Goal: Task Accomplishment & Management: Manage account settings

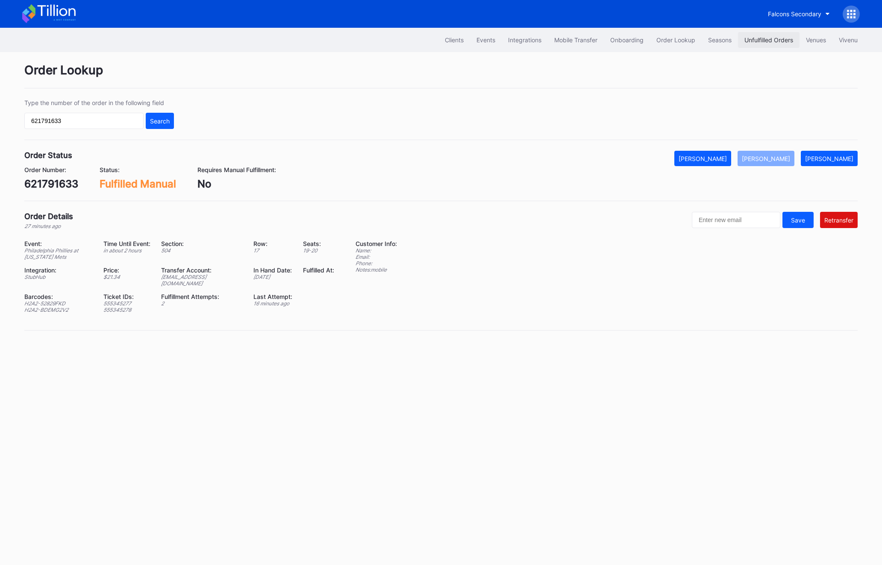
click at [759, 39] on div "Unfulfilled Orders" at bounding box center [769, 39] width 49 height 7
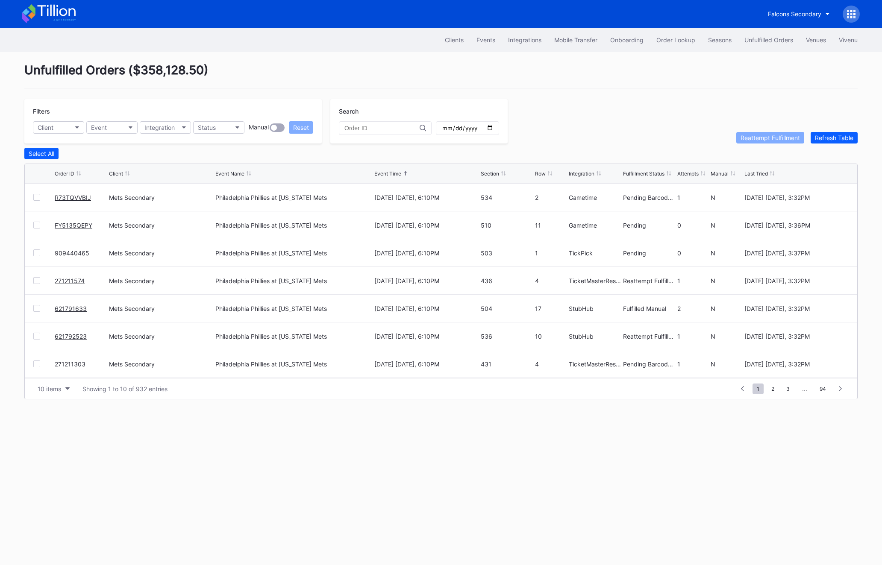
click at [759, 39] on div "Unfulfilled Orders" at bounding box center [769, 39] width 49 height 7
click at [819, 141] on button "Refresh Table" at bounding box center [834, 138] width 47 height 12
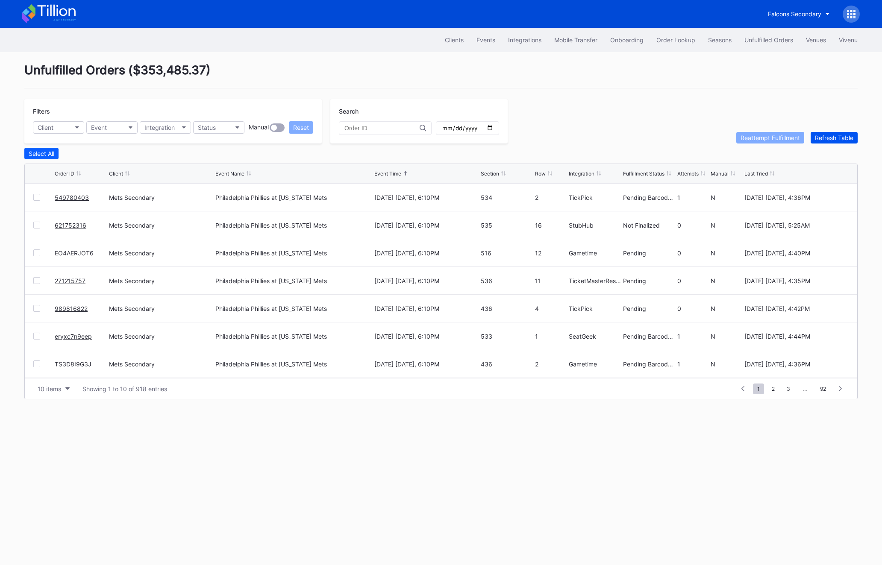
click at [830, 138] on div "Refresh Table" at bounding box center [834, 137] width 38 height 7
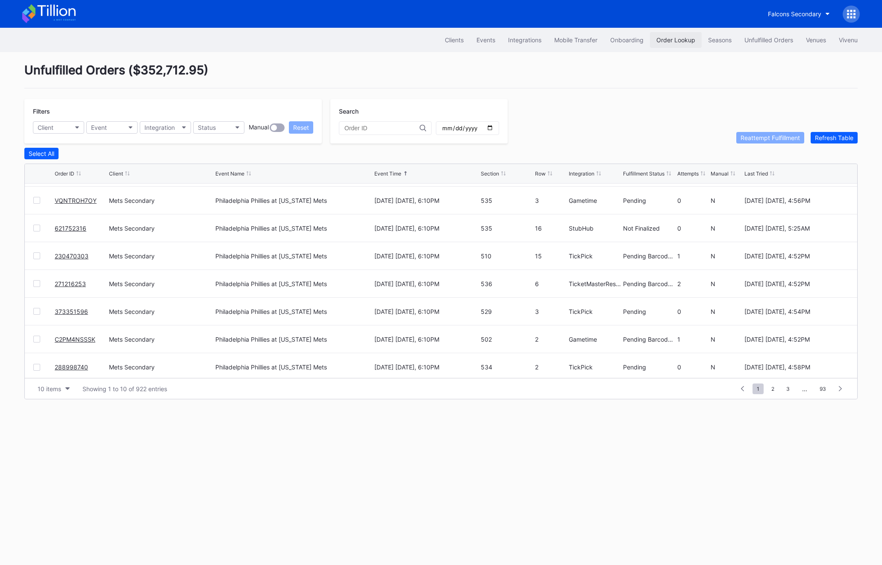
click at [654, 34] on button "Order Lookup" at bounding box center [676, 40] width 52 height 16
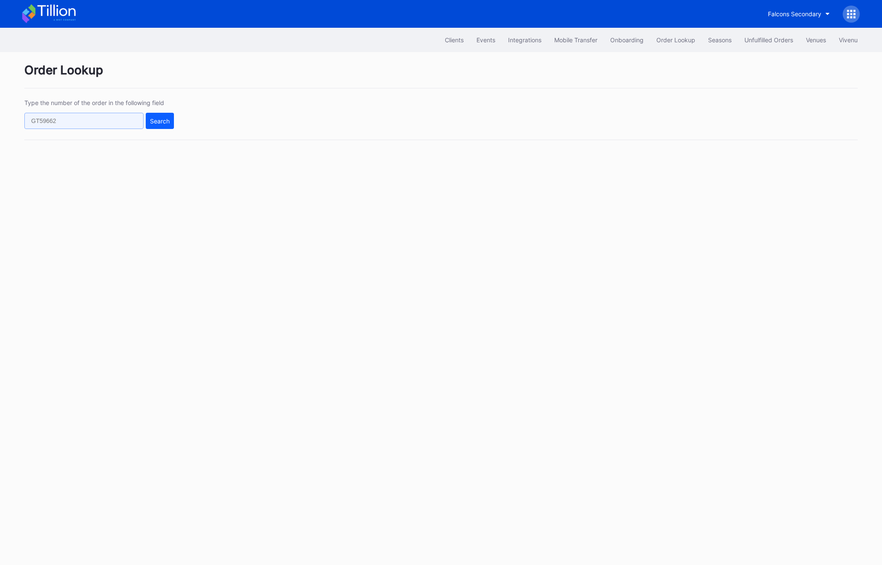
click at [77, 125] on input "text" at bounding box center [83, 121] width 119 height 16
paste input "75210405"
type input "75210405"
click at [159, 130] on div "Type the number of the order in the following field 75210405 Search" at bounding box center [440, 119] width 833 height 41
click at [157, 120] on div "Search" at bounding box center [160, 121] width 20 height 7
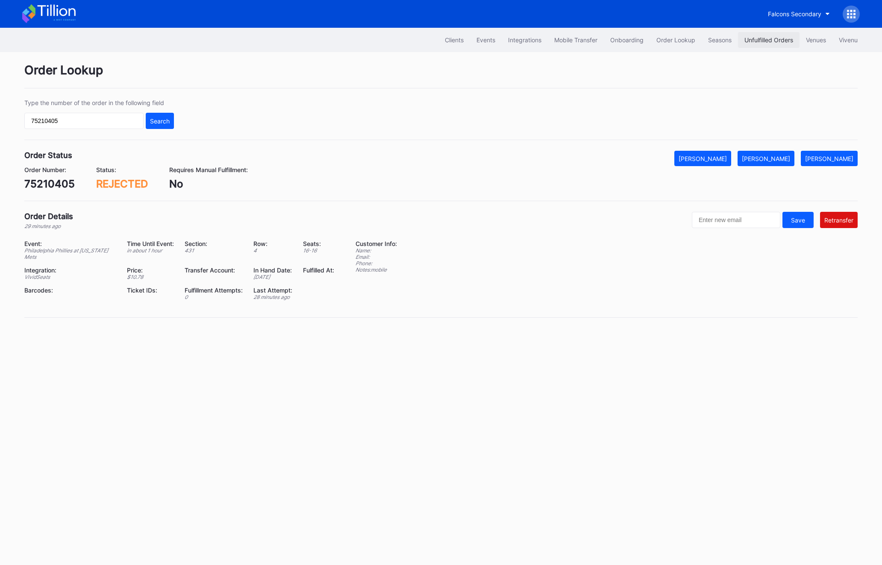
click at [768, 44] on button "Unfulfilled Orders" at bounding box center [769, 40] width 62 height 16
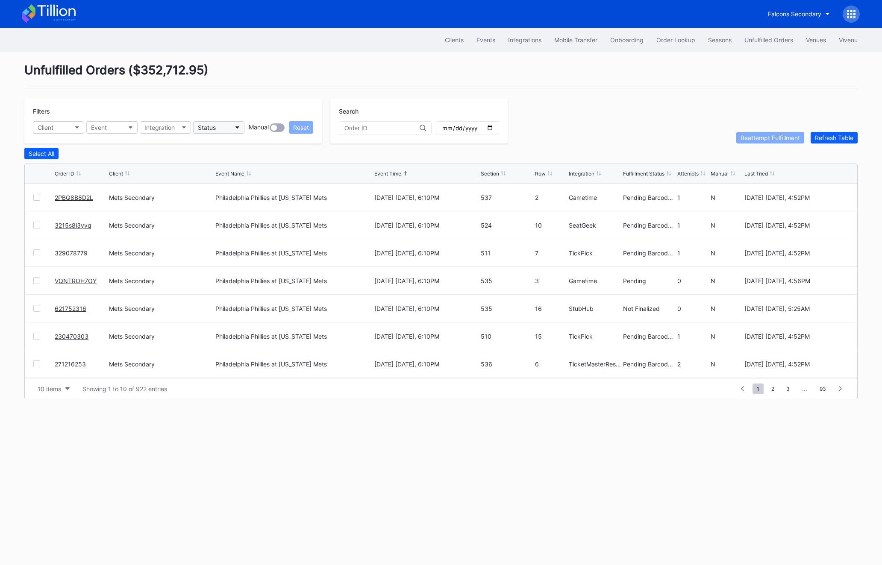
click at [223, 127] on button "Status" at bounding box center [218, 127] width 51 height 12
drag, startPoint x: 218, startPoint y: 164, endPoint x: 216, endPoint y: 198, distance: 34.3
click at [217, 199] on div "Failed to Fulfill Not Finalized Pending Pending Barcode Validation Provisional …" at bounding box center [243, 205] width 100 height 95
click at [216, 198] on div "Pending" at bounding box center [211, 197] width 23 height 7
click at [65, 127] on button "Client" at bounding box center [58, 127] width 51 height 12
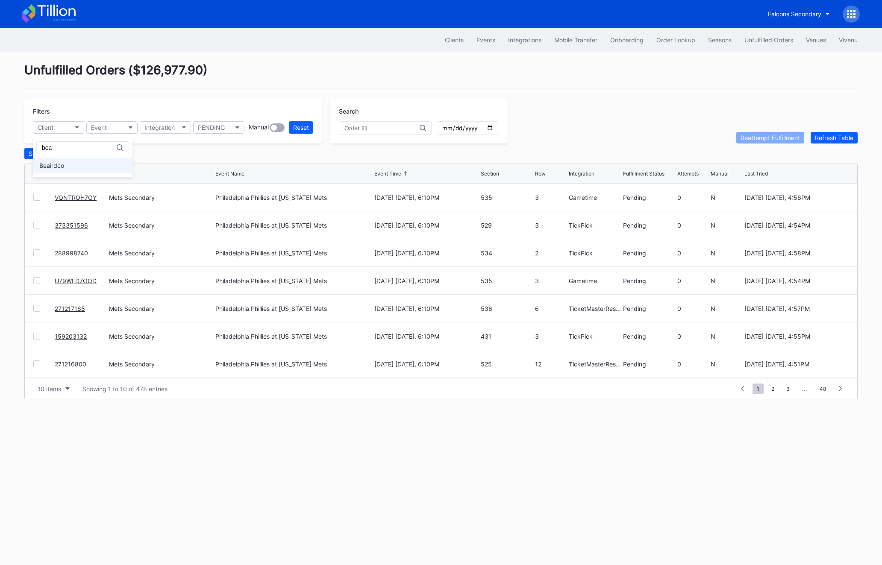
type input "bea"
click at [58, 162] on div "Beairdco" at bounding box center [51, 165] width 25 height 7
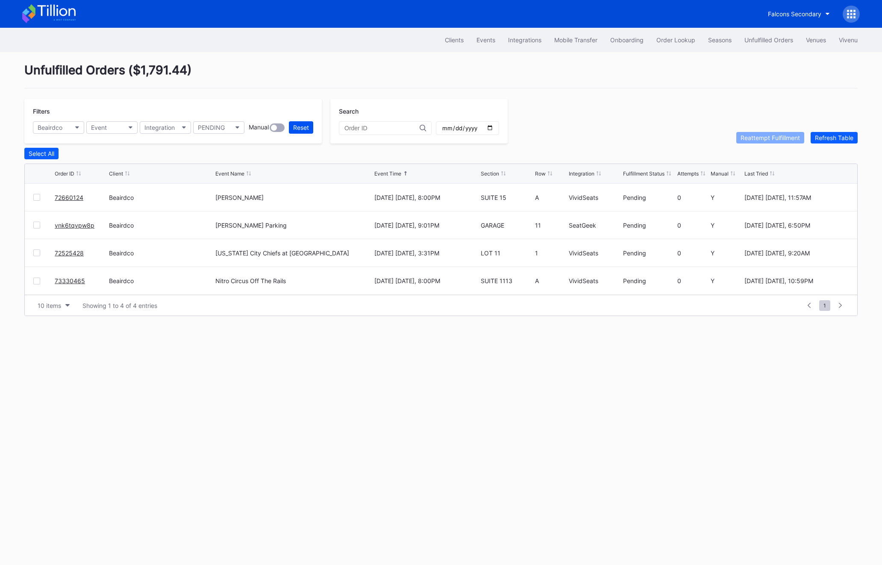
click at [297, 123] on button "Reset" at bounding box center [301, 127] width 24 height 12
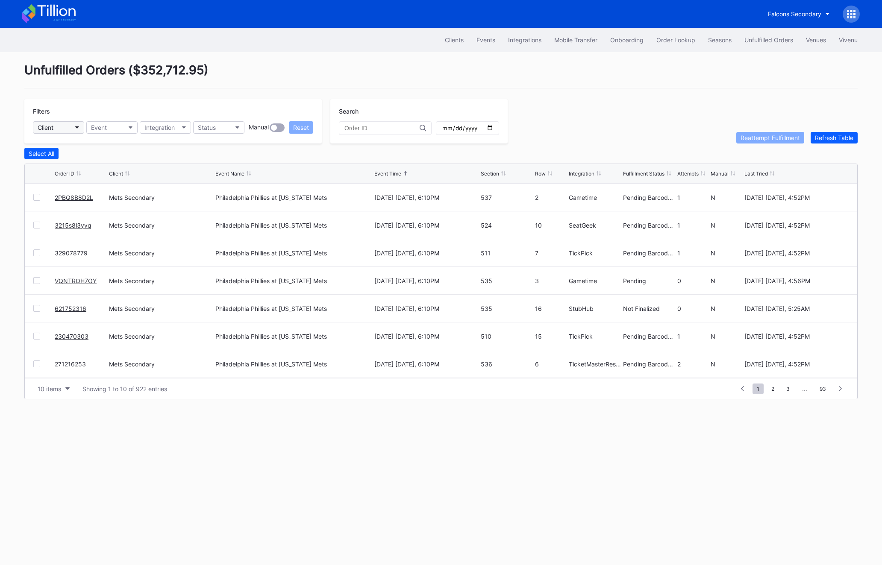
click at [77, 133] on button "Client" at bounding box center [58, 127] width 51 height 12
type input "bea"
click at [87, 167] on div "Beairdco" at bounding box center [83, 166] width 100 height 16
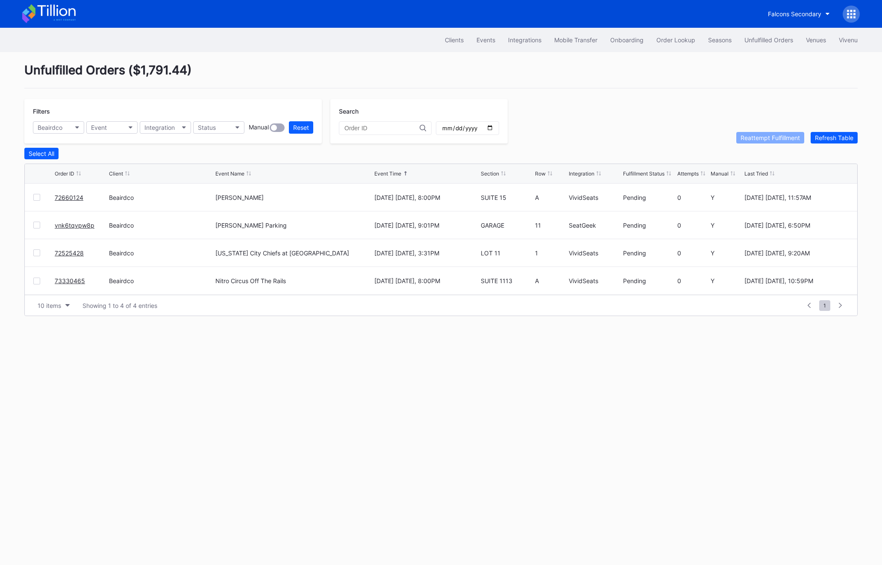
drag, startPoint x: 51, startPoint y: 197, endPoint x: 456, endPoint y: 283, distance: 413.7
click at [456, 283] on div "72660124 Beairdco Manuel Turizo September 12 Friday, 8:00PM SUITE 15 A VividSea…" at bounding box center [441, 239] width 833 height 111
click at [454, 383] on div "Clients Events Integrations Mobile Transfer Onboarding Order Lookup Seasons Unf…" at bounding box center [441, 297] width 882 height 538
click at [93, 197] on div "72660124" at bounding box center [81, 197] width 52 height 27
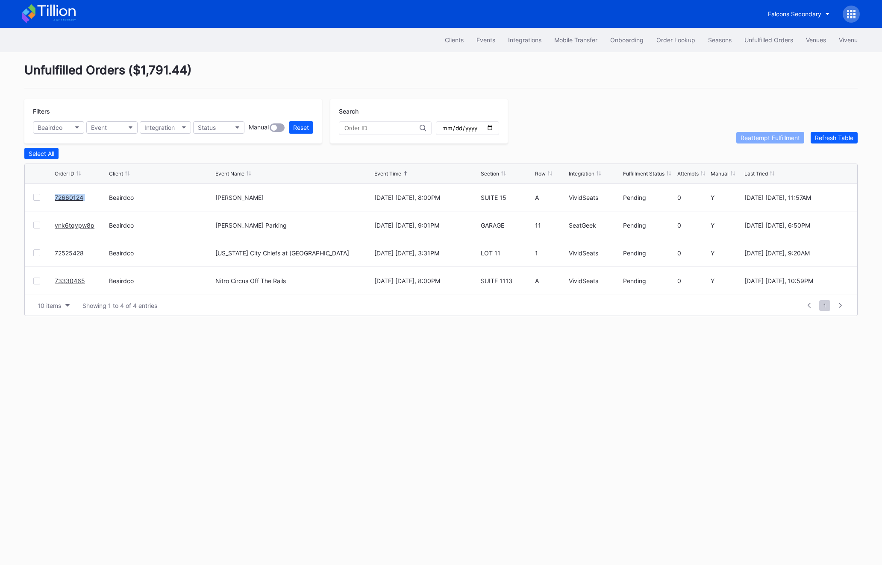
click at [93, 197] on div "72660124" at bounding box center [81, 197] width 52 height 27
copy link "72660124"
click at [98, 227] on div "vnk6tqvpw8p" at bounding box center [81, 225] width 52 height 27
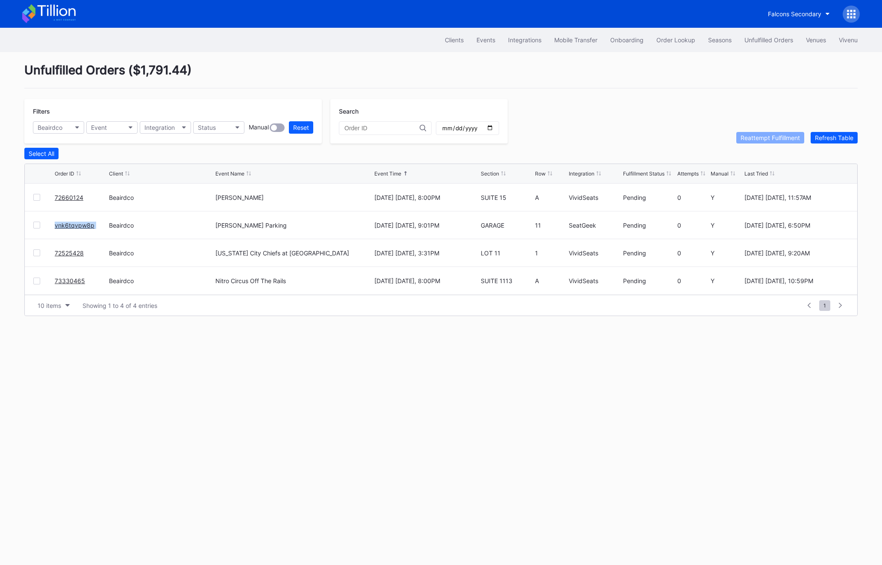
copy link "vnk6tqvpw8p"
click at [90, 220] on div "vnk6tqvpw8p" at bounding box center [81, 225] width 52 height 27
copy link "vnk6tqvpw8p"
click at [89, 250] on div "72525428" at bounding box center [81, 252] width 52 height 27
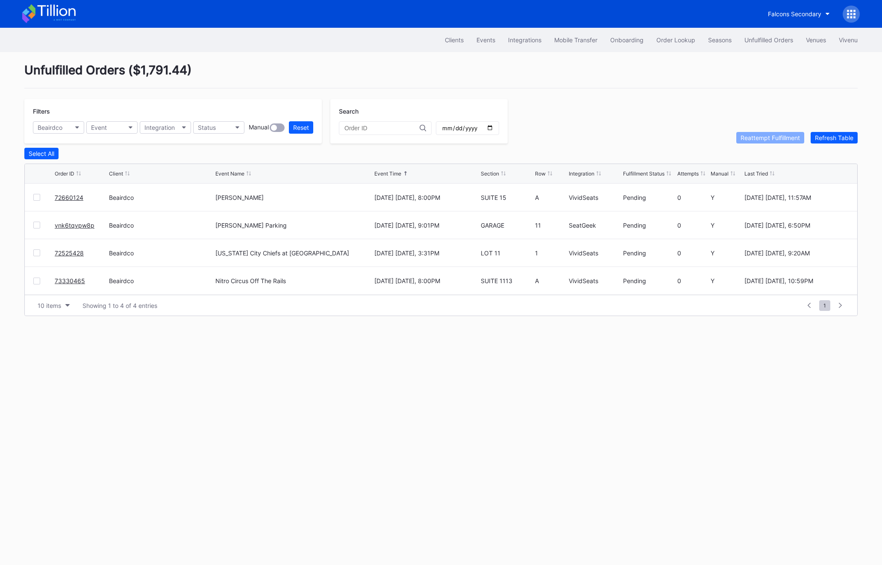
click at [89, 250] on div "72525428" at bounding box center [81, 252] width 52 height 27
copy link "72525428"
click at [90, 280] on div "73330465" at bounding box center [81, 281] width 52 height 28
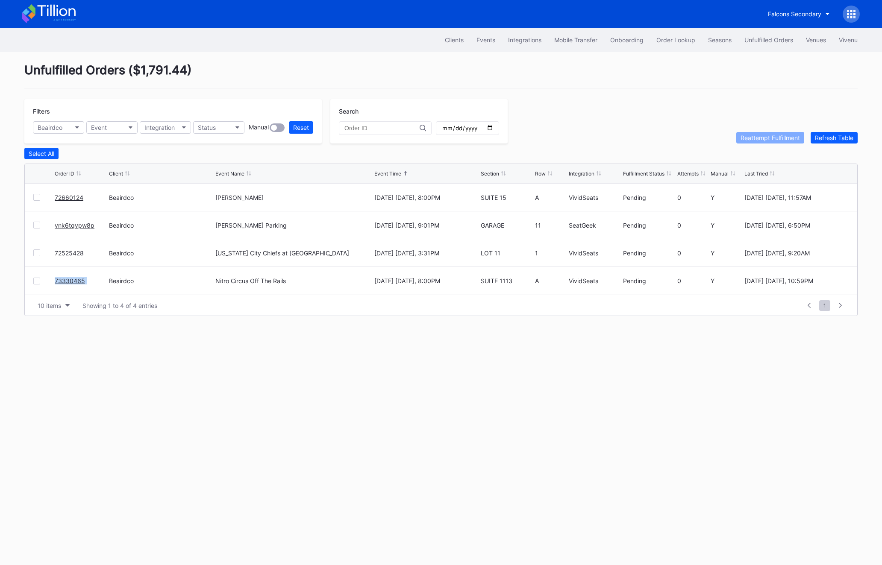
click at [90, 280] on div "73330465" at bounding box center [81, 281] width 52 height 28
copy link "73330465"
click at [235, 130] on button "Status" at bounding box center [218, 127] width 51 height 12
click at [225, 161] on div "Failed to Fulfill" at bounding box center [243, 166] width 100 height 16
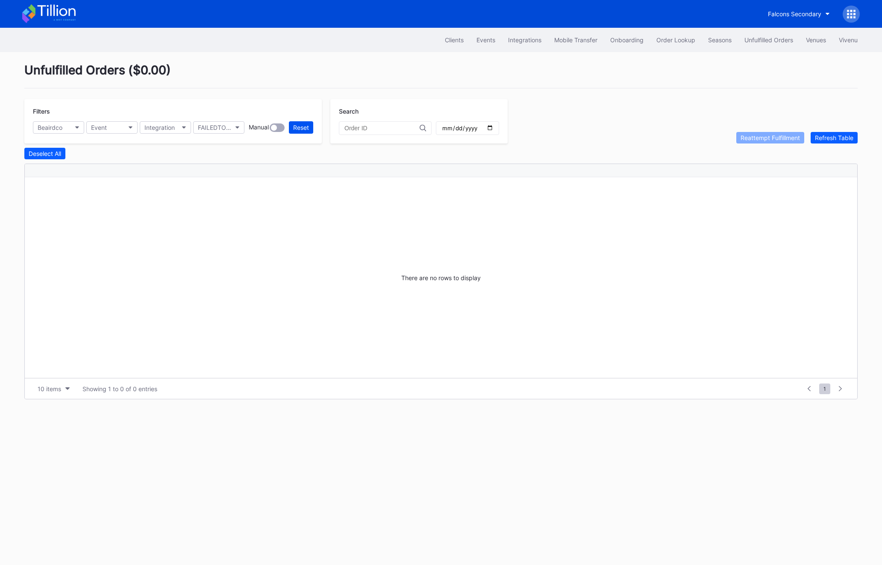
click at [303, 130] on div "Reset" at bounding box center [301, 127] width 16 height 7
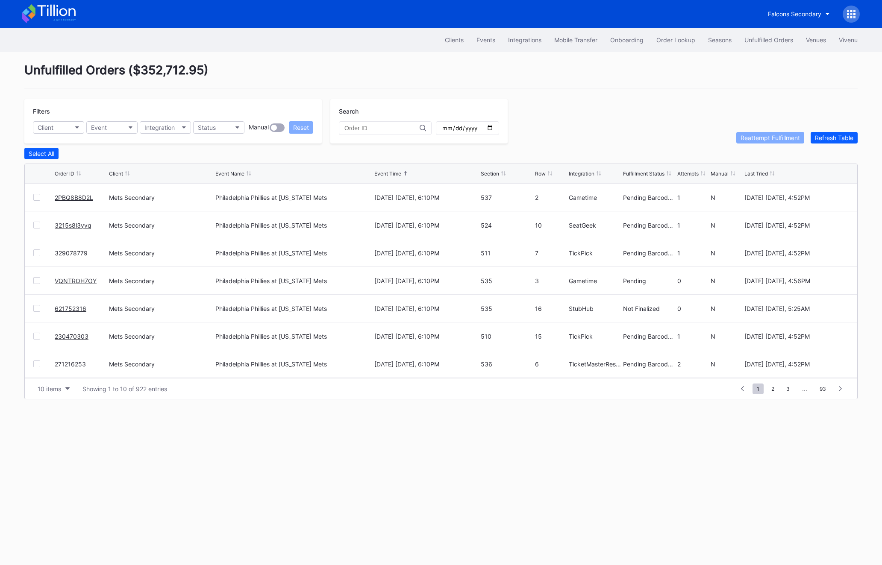
click at [832, 148] on div "Select All" at bounding box center [440, 154] width 833 height 12
click at [832, 135] on div "Refresh Table" at bounding box center [834, 137] width 38 height 7
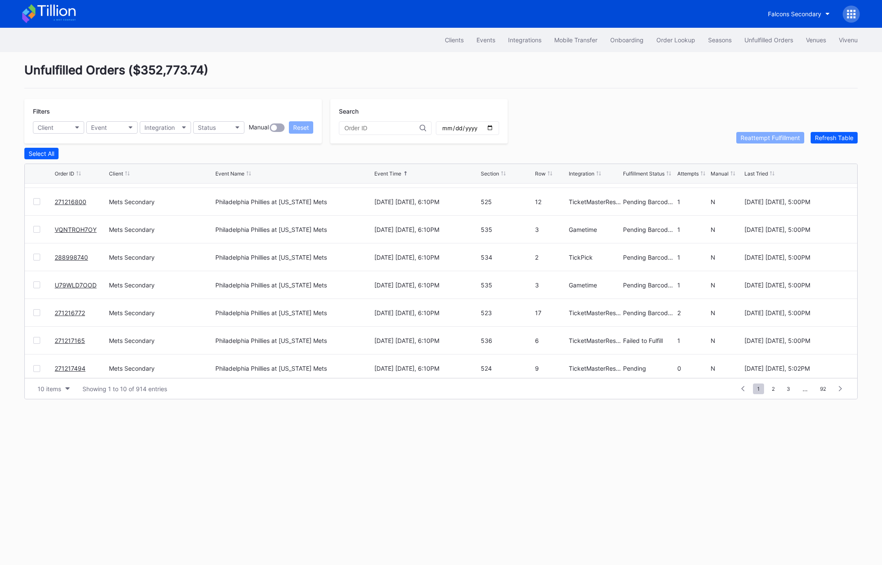
click at [35, 342] on div at bounding box center [36, 340] width 7 height 7
click at [752, 138] on div "Reattempt Fulfillment" at bounding box center [770, 137] width 59 height 7
click at [776, 390] on span "2" at bounding box center [774, 389] width 12 height 11
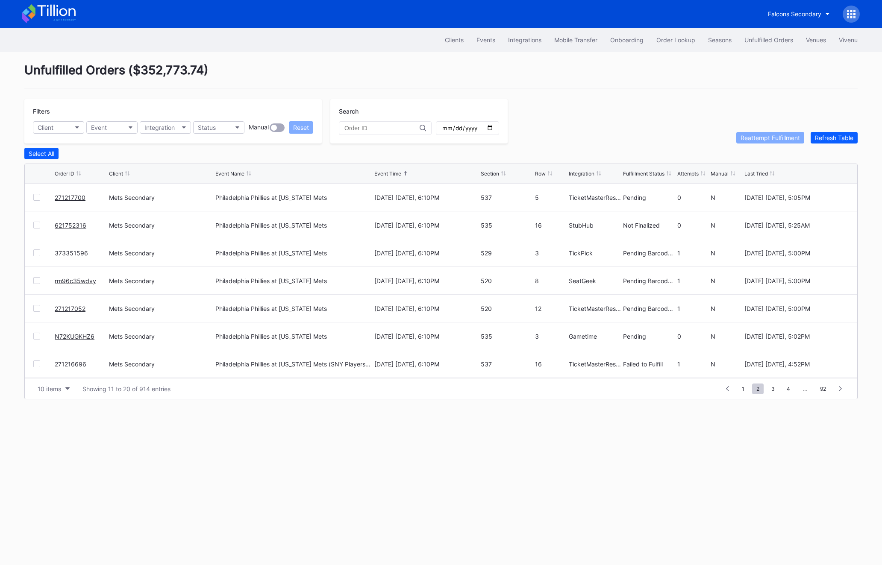
scroll to position [83, 0]
click at [40, 282] on div at bounding box center [43, 281] width 21 height 7
click at [38, 278] on div at bounding box center [36, 281] width 7 height 7
click at [36, 310] on div at bounding box center [36, 309] width 7 height 7
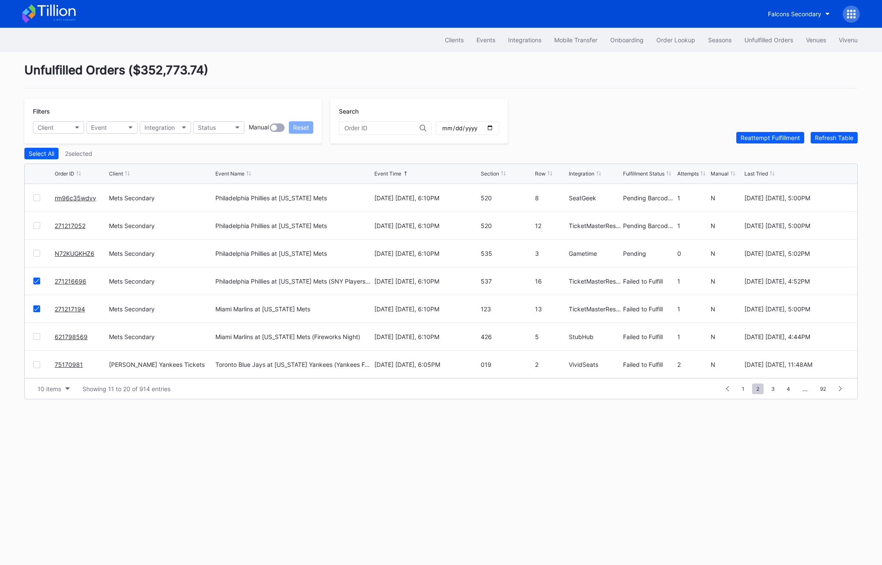
click at [36, 338] on div at bounding box center [36, 336] width 7 height 7
click at [748, 134] on div "Reattempt Fulfillment" at bounding box center [770, 137] width 59 height 7
click at [35, 366] on div at bounding box center [36, 365] width 7 height 7
click at [850, 135] on div "Refresh Table" at bounding box center [834, 137] width 38 height 7
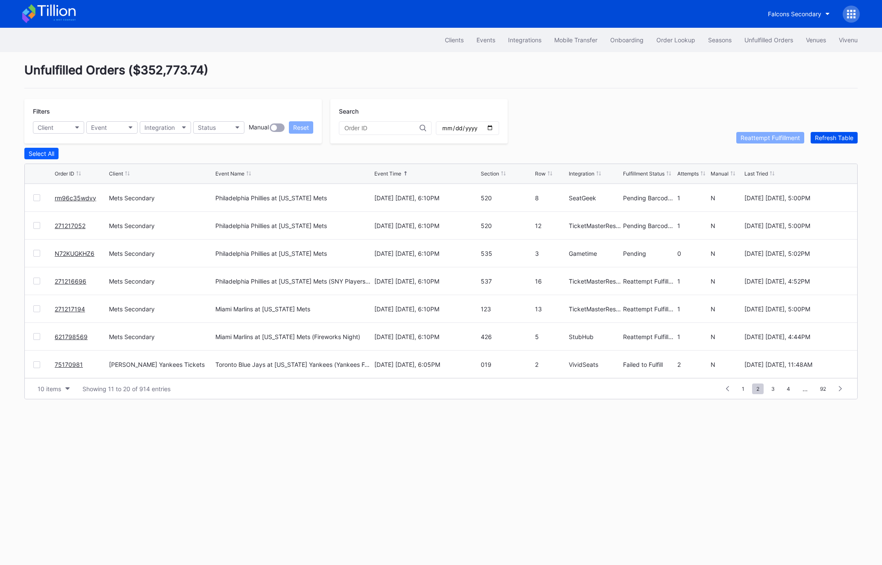
click at [850, 135] on div "Refresh Table" at bounding box center [834, 137] width 38 height 7
click at [689, 44] on button "Order Lookup" at bounding box center [676, 40] width 52 height 16
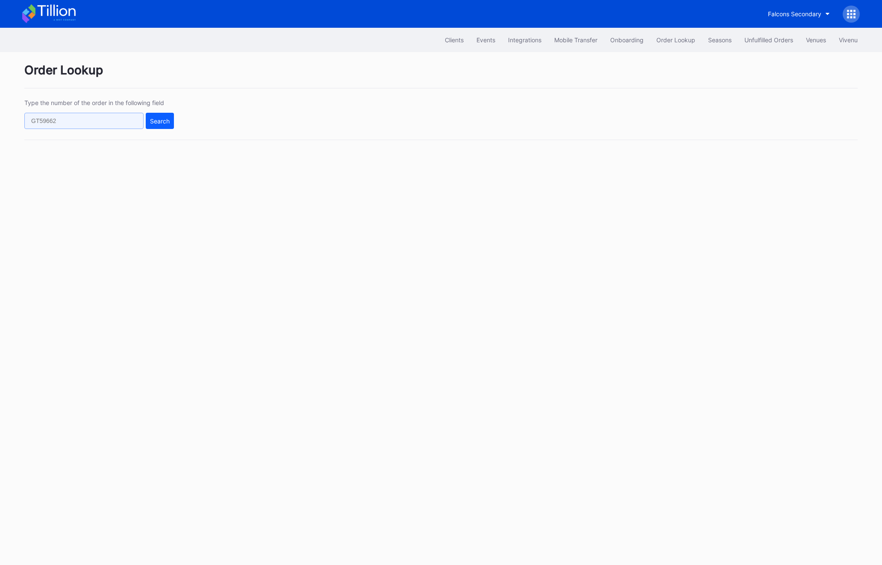
click at [53, 126] on input "text" at bounding box center [83, 121] width 119 height 16
paste input "271217165"
type input "271217165"
click at [153, 117] on button "Search" at bounding box center [160, 121] width 28 height 16
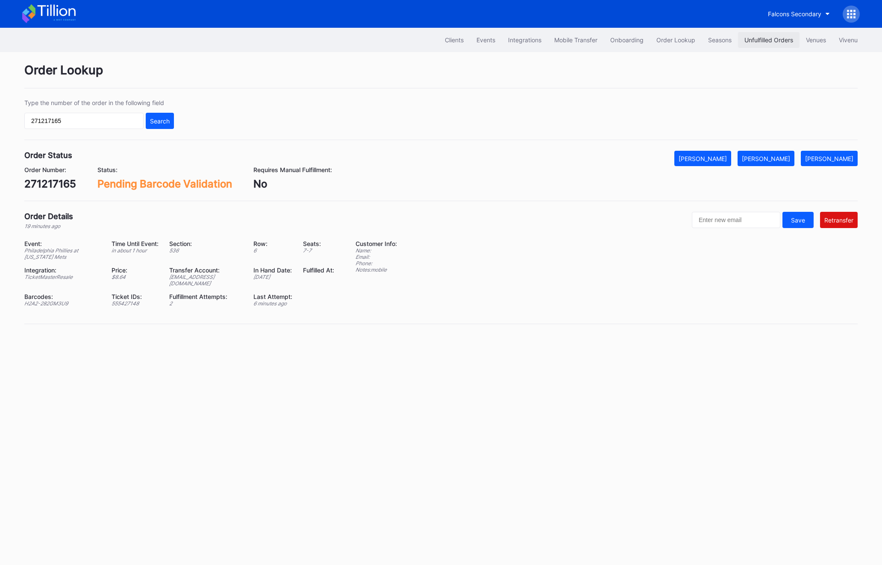
click at [779, 38] on div "Unfulfilled Orders" at bounding box center [769, 39] width 49 height 7
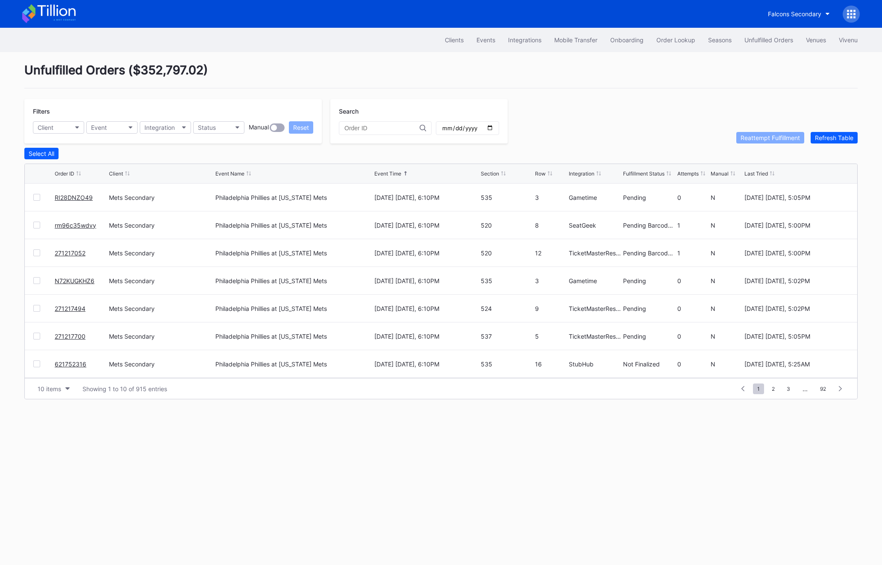
click at [838, 121] on div "Filters Client Event Integration Status Manual Reset Search Reattempt Fulfillme…" at bounding box center [440, 121] width 833 height 44
click at [841, 144] on div "Unfulfilled Orders ( $352,797.02 ) Filters Client Event Integration Status Manu…" at bounding box center [441, 231] width 855 height 358
click at [841, 140] on div "Refresh Table" at bounding box center [834, 137] width 38 height 7
click at [841, 135] on div "Refresh Table" at bounding box center [834, 137] width 38 height 7
click at [839, 138] on div "Refresh Table" at bounding box center [834, 137] width 38 height 7
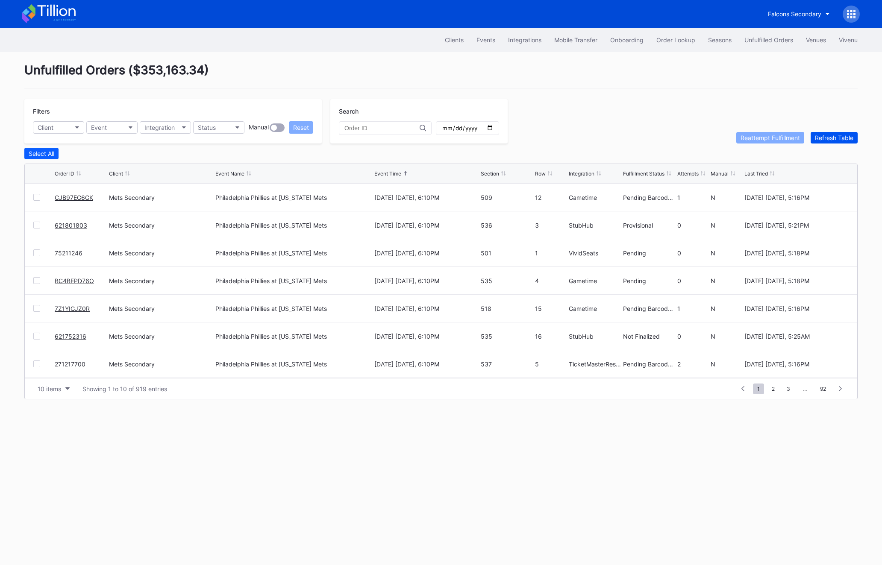
click at [839, 138] on div "Refresh Table" at bounding box center [834, 137] width 38 height 7
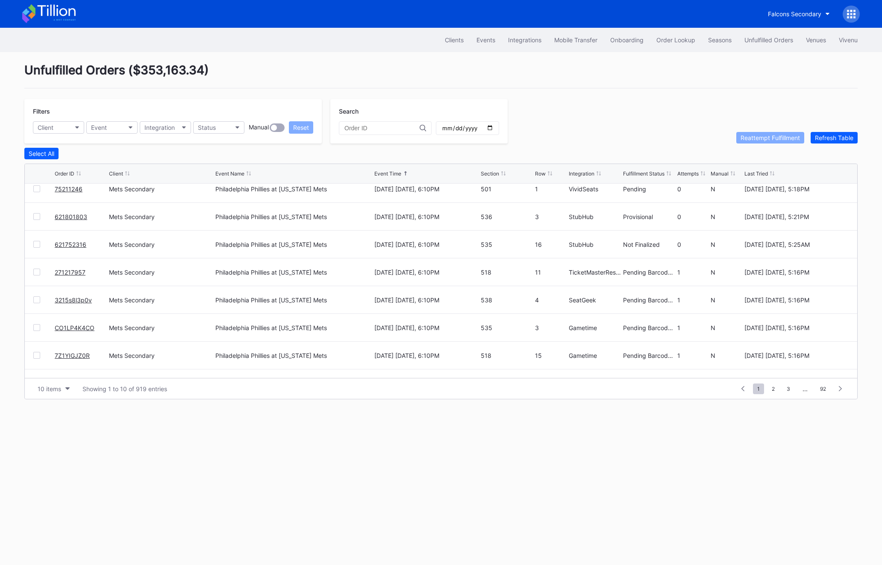
scroll to position [83, 0]
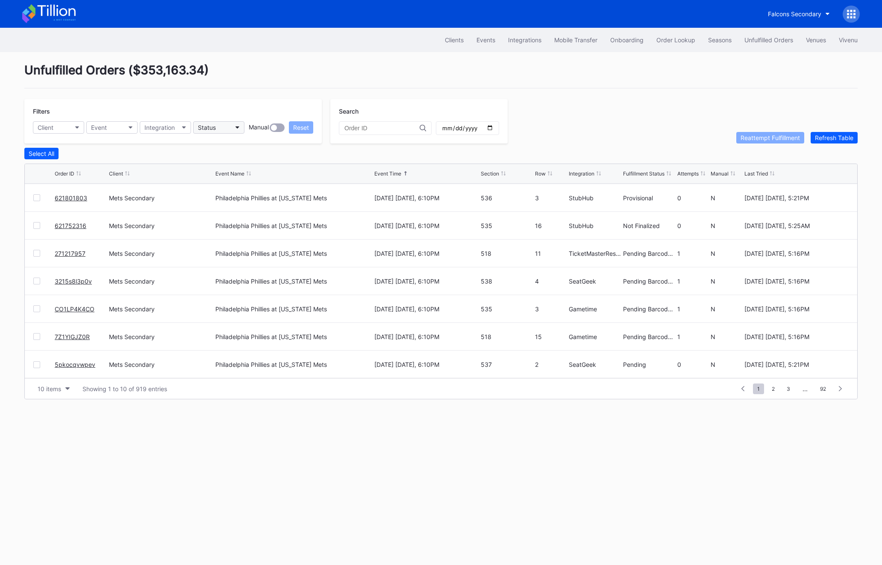
click at [227, 133] on button "Status" at bounding box center [218, 127] width 51 height 12
click at [229, 166] on div "Failed to Fulfill" at bounding box center [220, 165] width 40 height 7
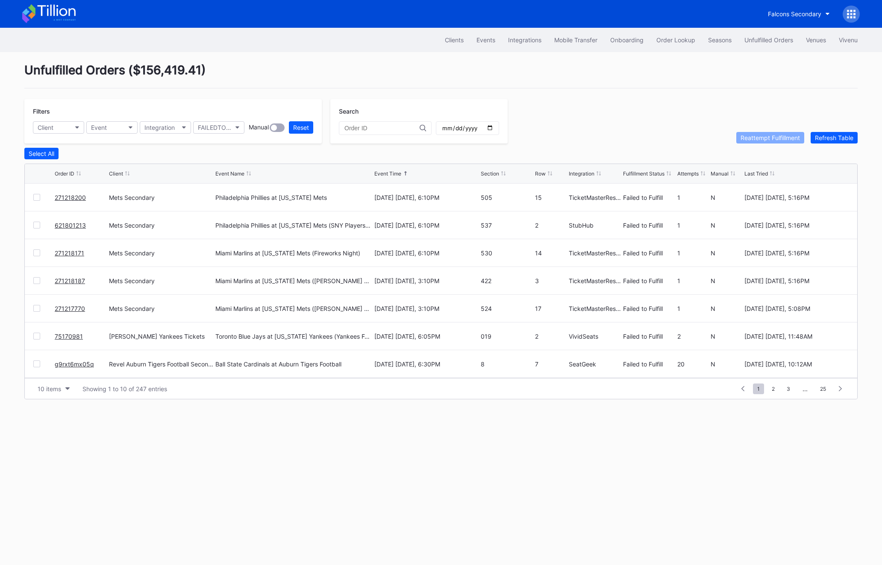
click at [38, 197] on div at bounding box center [36, 197] width 7 height 7
click at [765, 139] on div "Reattempt Fulfillment" at bounding box center [770, 137] width 59 height 7
click at [842, 137] on div "Refresh Table" at bounding box center [834, 137] width 38 height 7
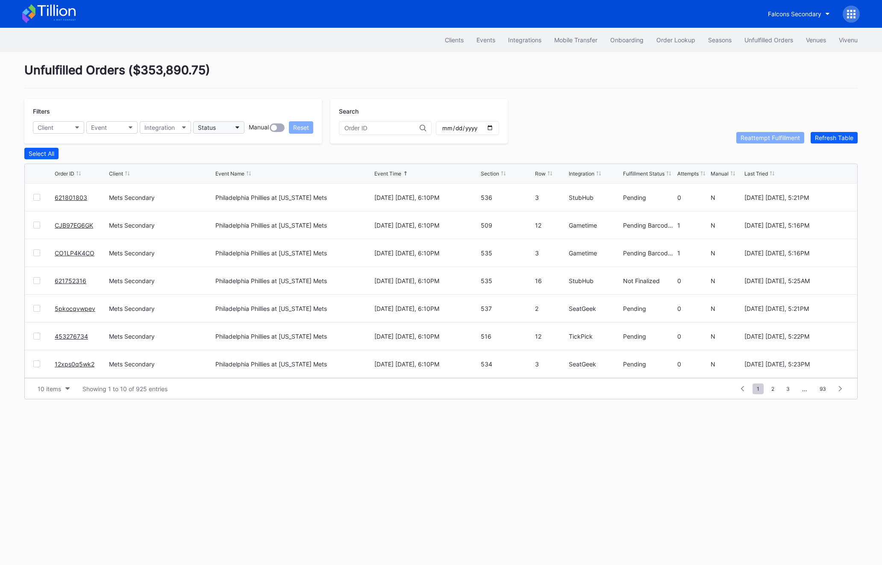
click at [217, 131] on button "Status" at bounding box center [218, 127] width 51 height 12
click at [219, 163] on div "Failed to Fulfill" at bounding box center [220, 165] width 40 height 7
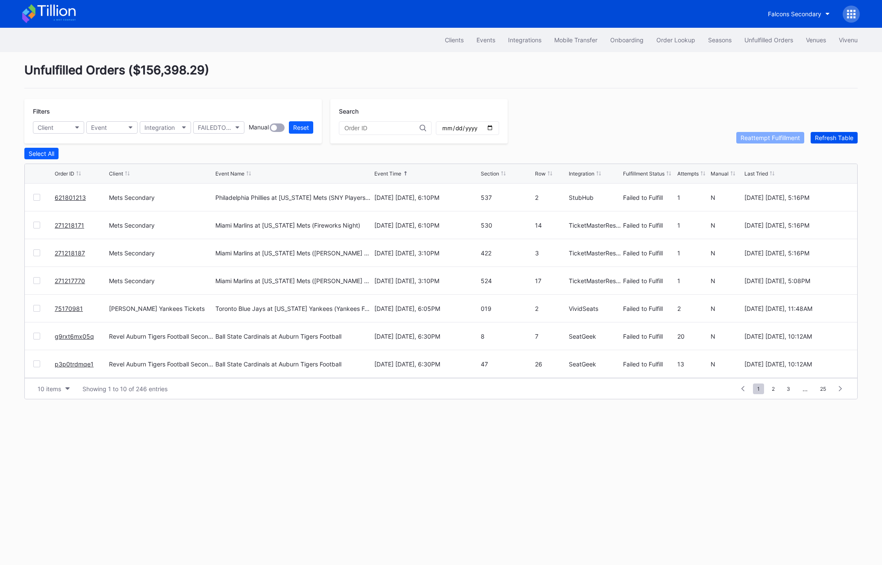
click at [839, 134] on div "Refresh Table" at bounding box center [834, 137] width 38 height 7
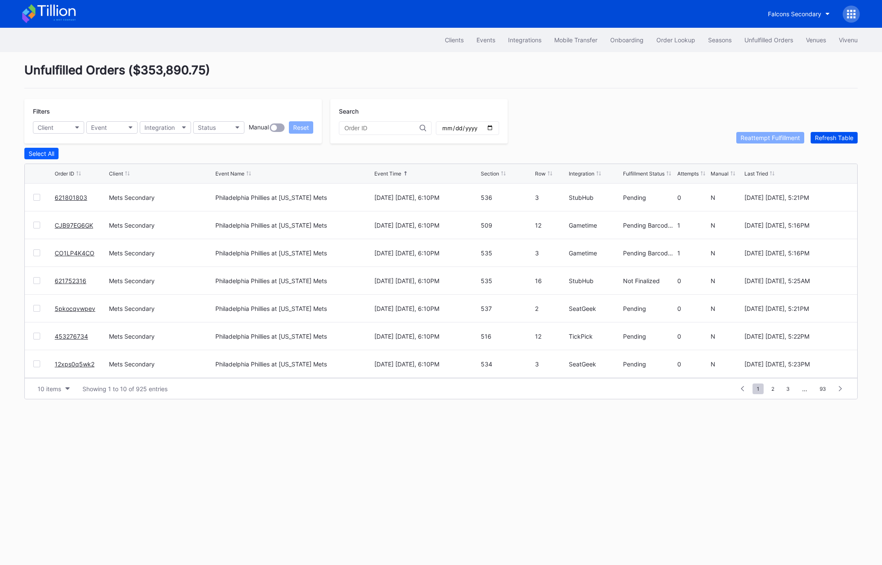
click at [839, 134] on div "Refresh Table" at bounding box center [834, 137] width 38 height 7
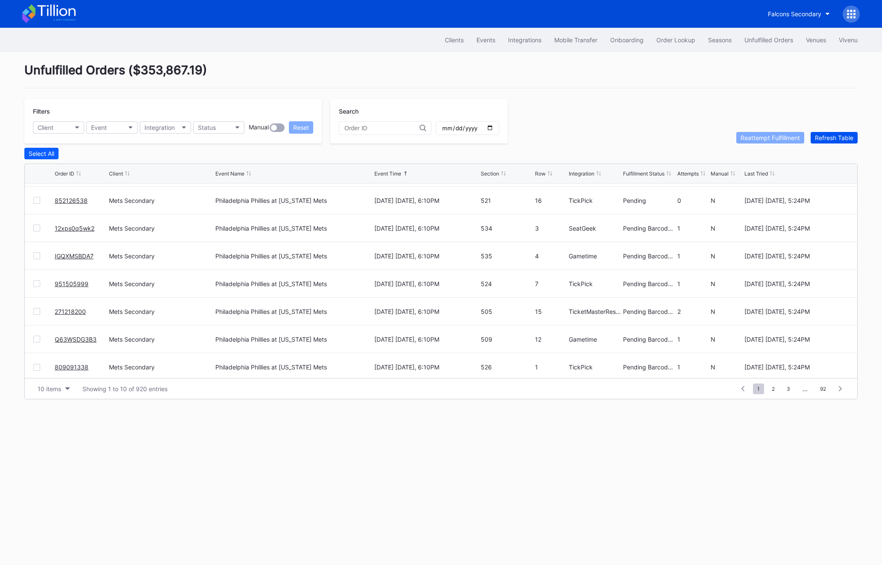
click at [851, 136] on div "Refresh Table" at bounding box center [834, 137] width 38 height 7
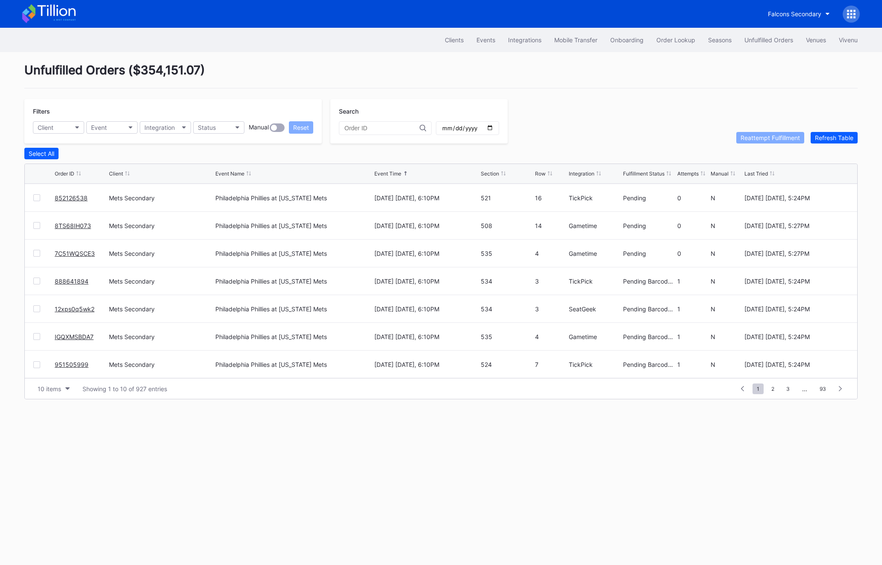
scroll to position [0, 0]
click at [775, 384] on span "2" at bounding box center [773, 389] width 12 height 11
click at [835, 130] on div "Filters Client Event Integration Status Manual Reset Search Reattempt Fulfillme…" at bounding box center [440, 121] width 833 height 44
click at [835, 134] on div "Refresh Table" at bounding box center [834, 137] width 38 height 7
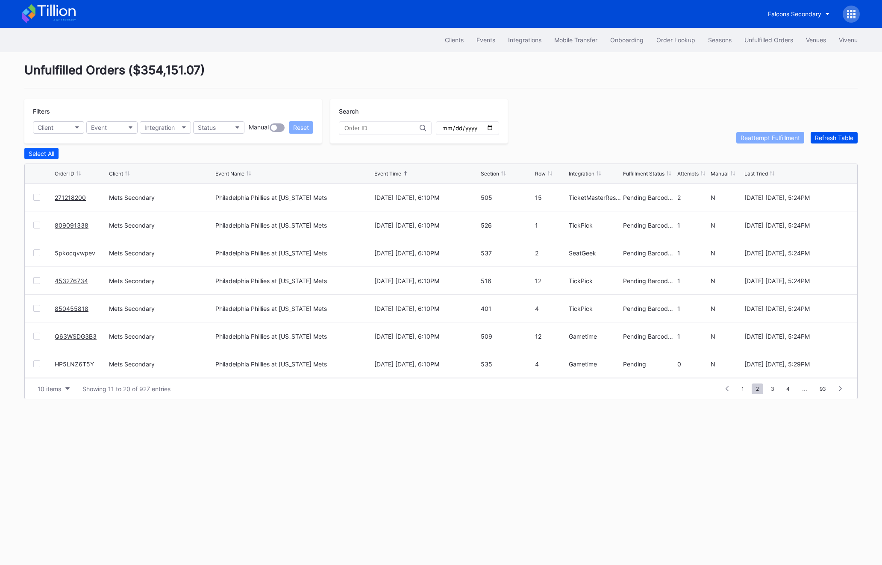
click at [835, 134] on div "Refresh Table" at bounding box center [834, 137] width 38 height 7
click at [227, 123] on button "Status" at bounding box center [218, 127] width 51 height 12
click at [239, 166] on div "Failed to Fulfill" at bounding box center [220, 165] width 40 height 7
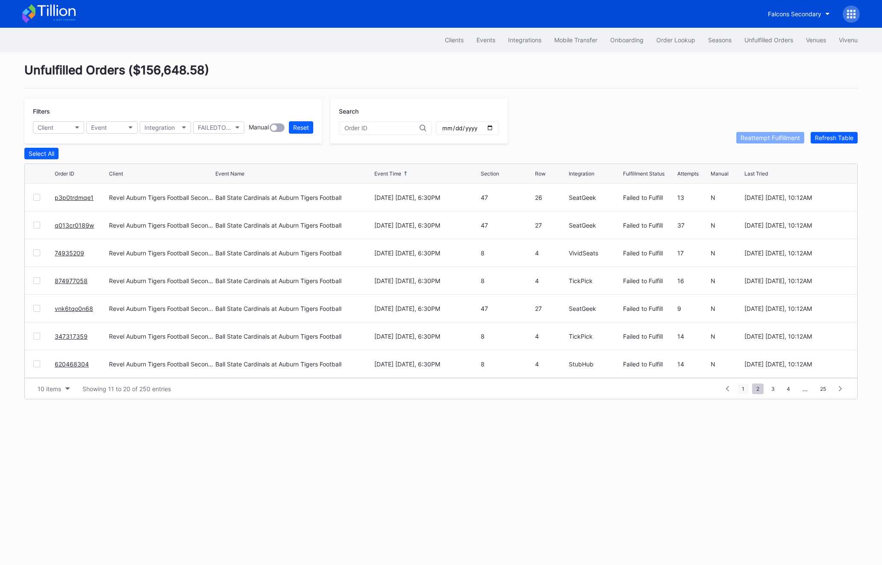
click at [740, 388] on span "1" at bounding box center [743, 389] width 11 height 11
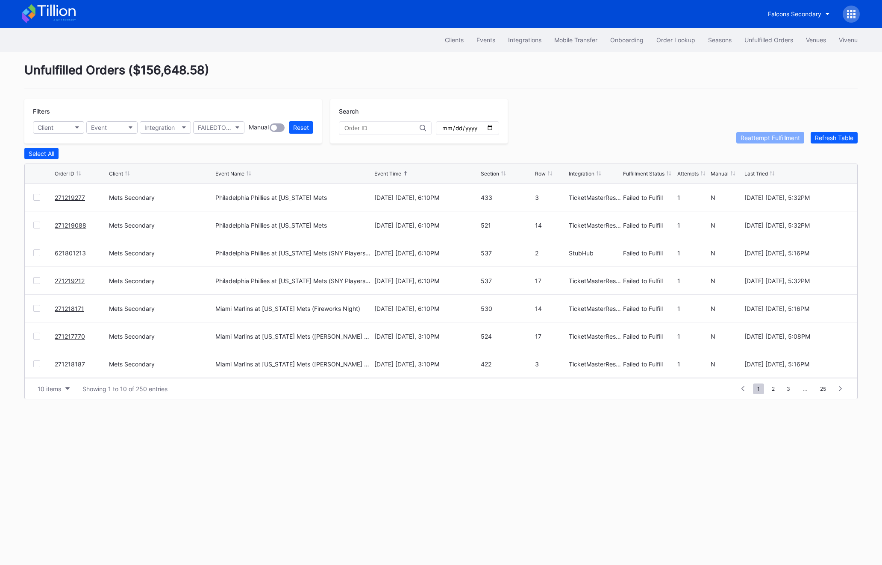
click at [38, 196] on div at bounding box center [36, 197] width 7 height 7
click at [39, 226] on div at bounding box center [36, 225] width 7 height 7
click at [769, 139] on div "Reattempt Fulfillment" at bounding box center [770, 137] width 59 height 7
click at [821, 137] on div "Refresh Table" at bounding box center [834, 137] width 38 height 7
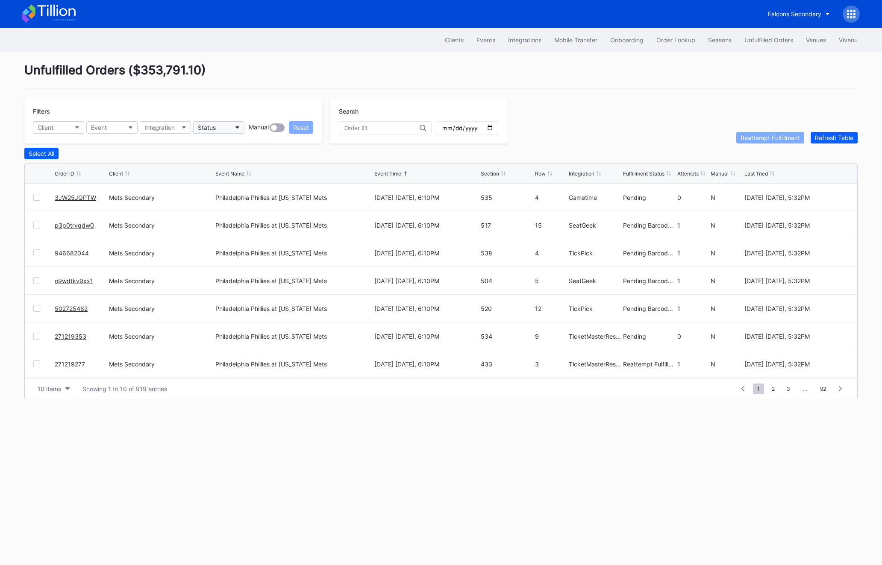
click at [222, 124] on button "Status" at bounding box center [218, 127] width 51 height 12
click at [222, 166] on div "Failed to Fulfill" at bounding box center [220, 165] width 40 height 7
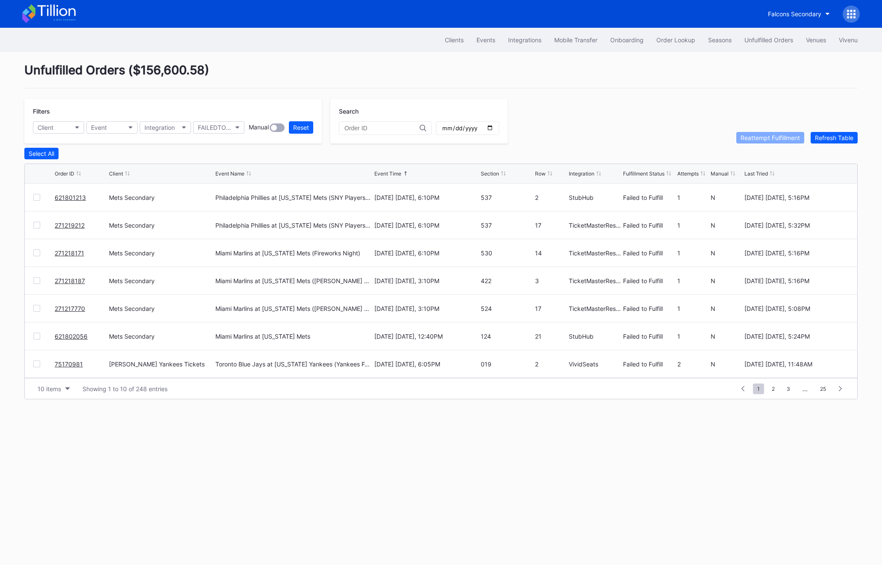
click at [37, 219] on div "271219212 Mets Secondary Philadelphia Phillies at New York Mets (SNY Players Pi…" at bounding box center [441, 226] width 833 height 28
click at [37, 197] on div at bounding box center [36, 197] width 7 height 7
click at [37, 235] on div "271219212 Mets Secondary Philadelphia Phillies at New York Mets (SNY Players Pi…" at bounding box center [441, 226] width 833 height 28
click at [37, 227] on div at bounding box center [36, 225] width 7 height 7
click at [750, 140] on div "Reattempt Fulfillment" at bounding box center [770, 137] width 59 height 7
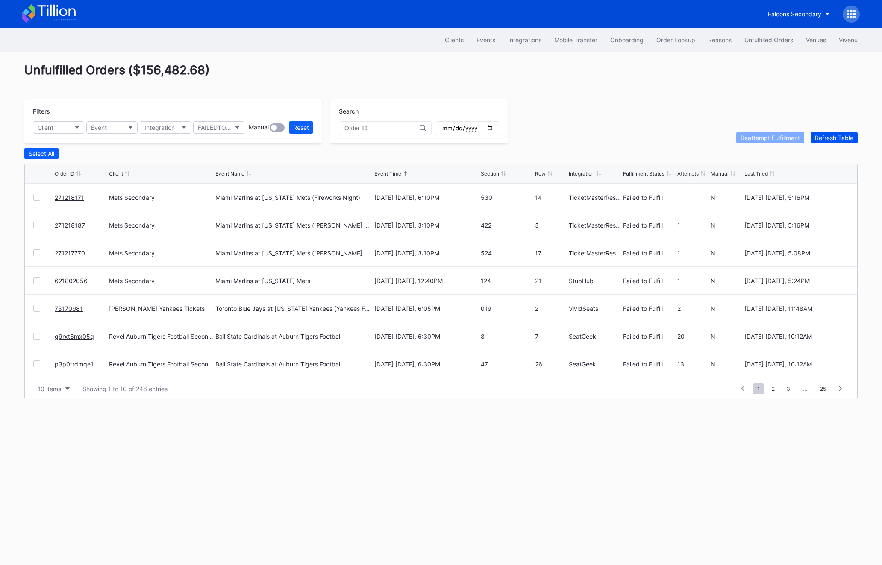
click at [821, 142] on button "Refresh Table" at bounding box center [834, 138] width 47 height 12
click at [820, 142] on button "Refresh Table" at bounding box center [834, 138] width 47 height 12
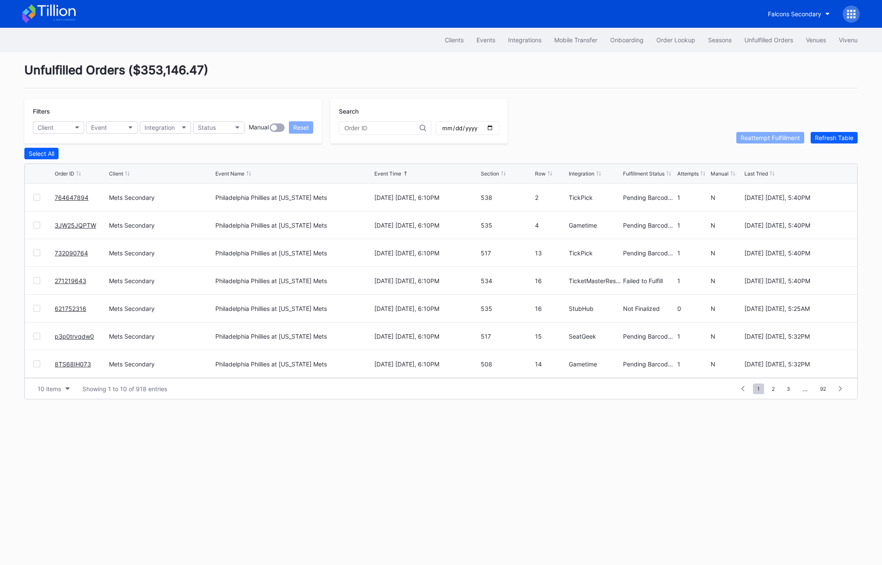
click at [34, 279] on div at bounding box center [36, 280] width 7 height 7
click at [741, 136] on div "Reattempt Fulfillment" at bounding box center [770, 137] width 59 height 7
click at [211, 128] on div "Status" at bounding box center [207, 127] width 18 height 7
click at [232, 163] on div "Failed to Fulfill" at bounding box center [220, 165] width 40 height 7
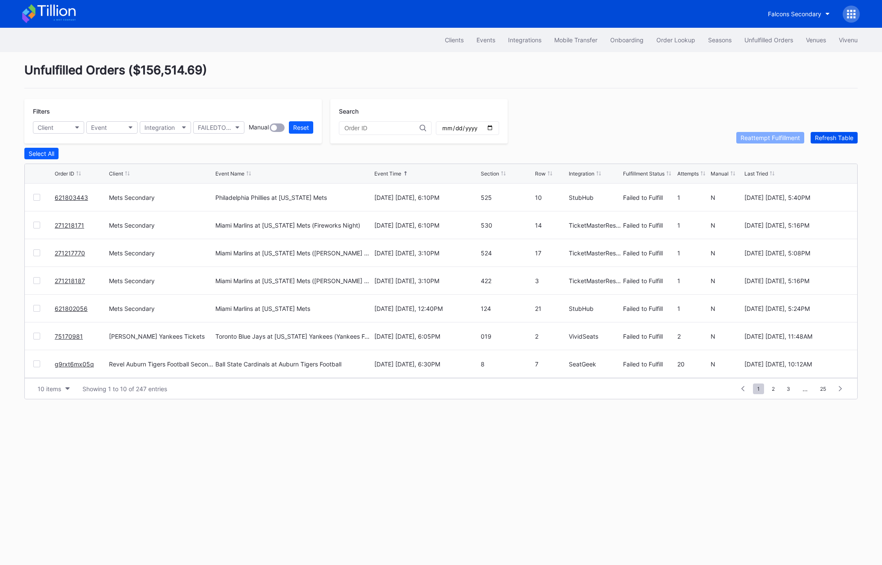
click at [829, 143] on button "Refresh Table" at bounding box center [834, 138] width 47 height 12
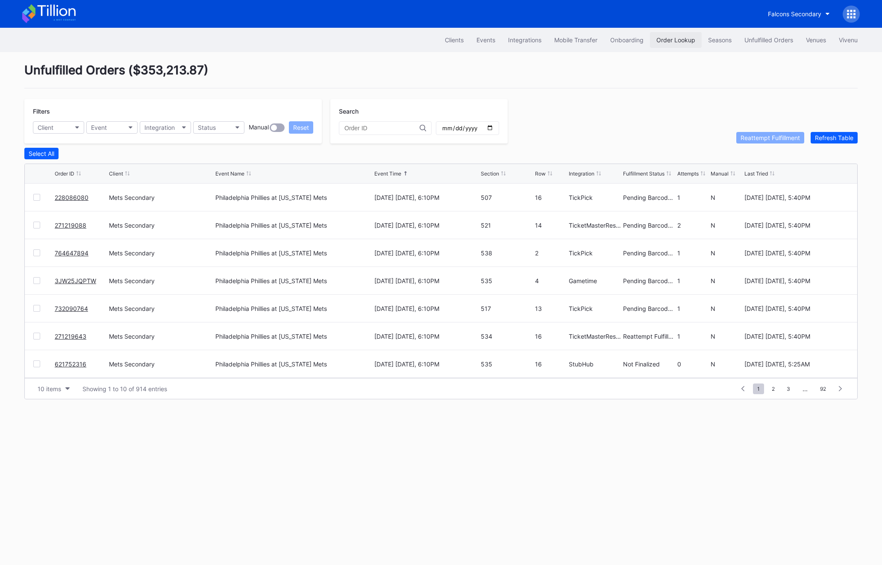
click at [673, 38] on div "Order Lookup" at bounding box center [676, 39] width 39 height 7
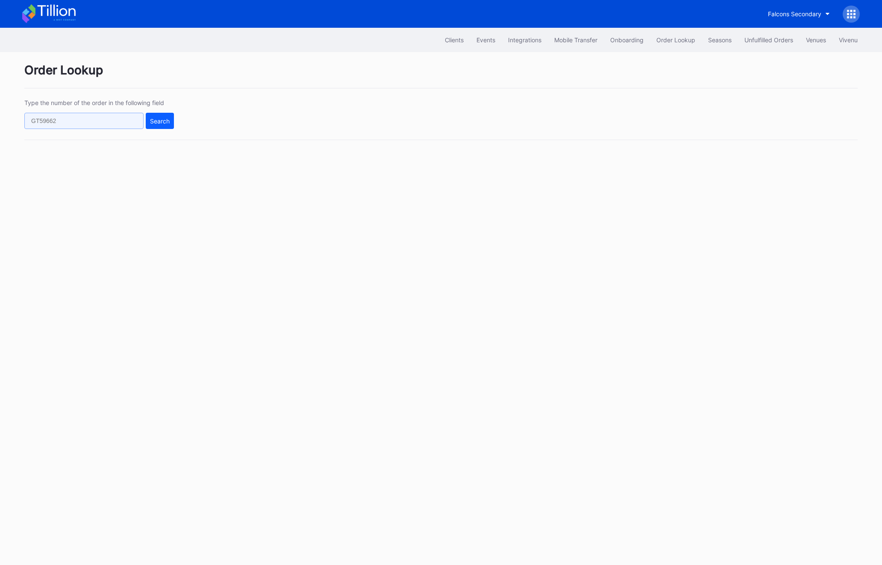
click at [67, 116] on input "text" at bounding box center [83, 121] width 119 height 16
paste input "888641894"
click at [177, 122] on div "Type the number of the order in the following field 888641894 Search" at bounding box center [440, 119] width 833 height 41
click at [165, 124] on button "Search" at bounding box center [160, 121] width 28 height 16
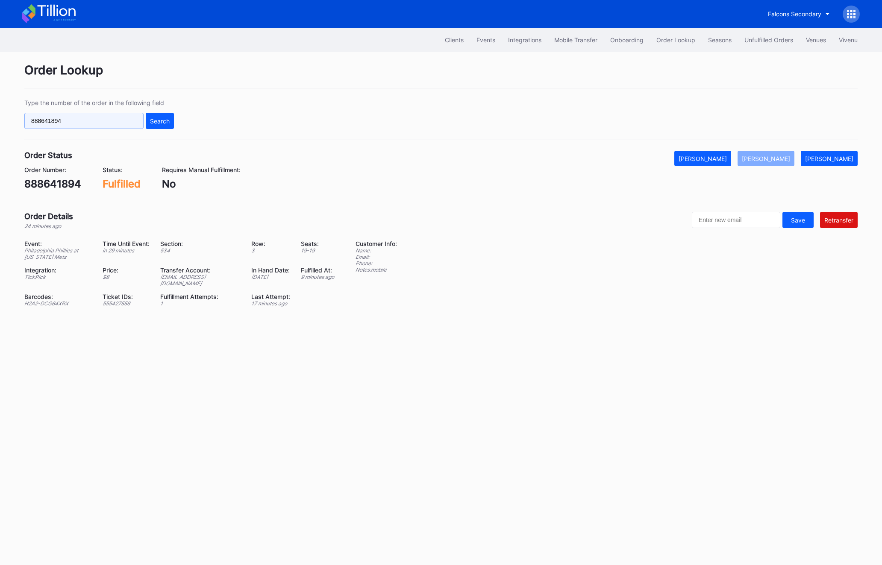
click at [62, 123] on input "888641894" at bounding box center [83, 121] width 119 height 16
paste input "BC4BEPD76O"
click at [165, 122] on div "Search" at bounding box center [160, 121] width 20 height 7
click at [62, 120] on input "BC4BEPD76O" at bounding box center [83, 121] width 119 height 16
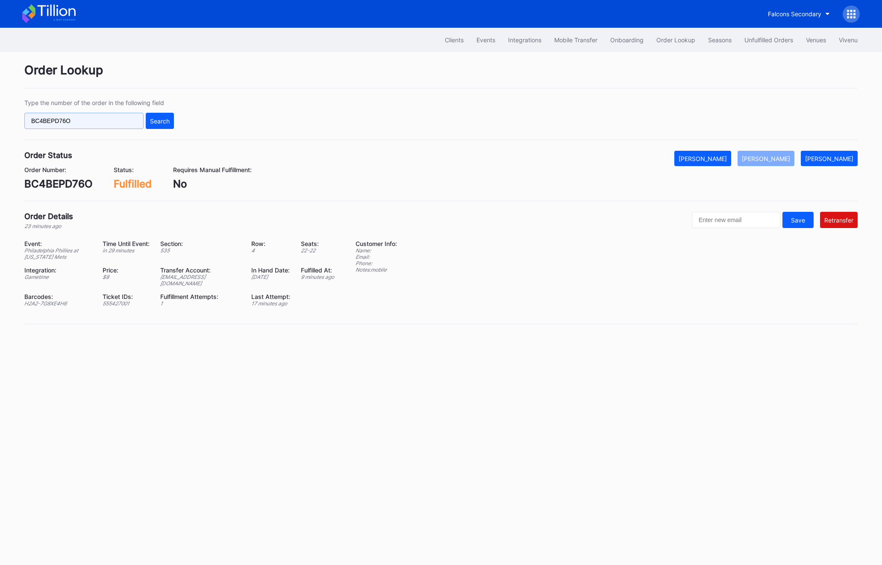
click at [62, 120] on input "BC4BEPD76O" at bounding box center [83, 121] width 119 height 16
paste input "IGQXMSBDA7"
click at [159, 118] on div "Search" at bounding box center [160, 121] width 20 height 7
click at [49, 122] on input "IGQXMSBDA7" at bounding box center [83, 121] width 119 height 16
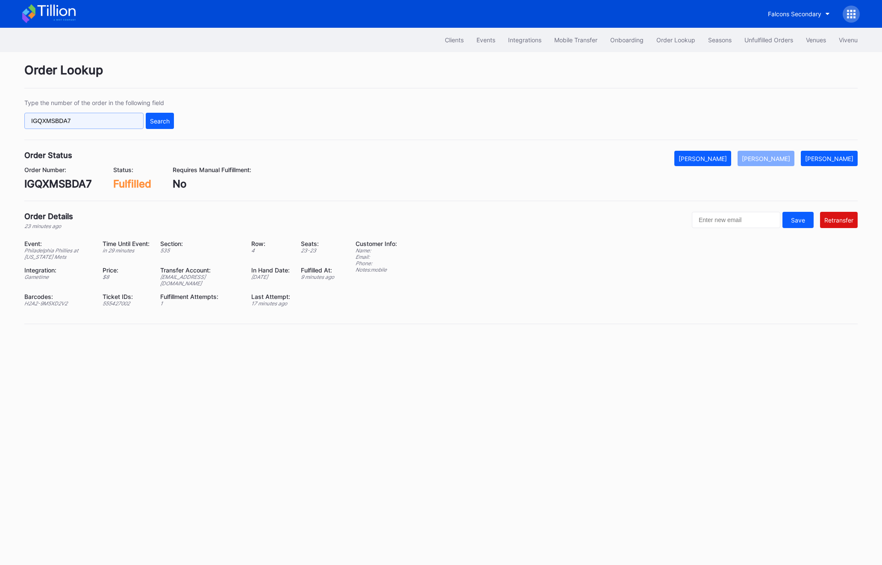
click at [49, 122] on input "IGQXMSBDA7" at bounding box center [83, 121] width 119 height 16
paste input "271218200"
type input "271218200"
click at [149, 119] on button "Search" at bounding box center [160, 121] width 28 height 16
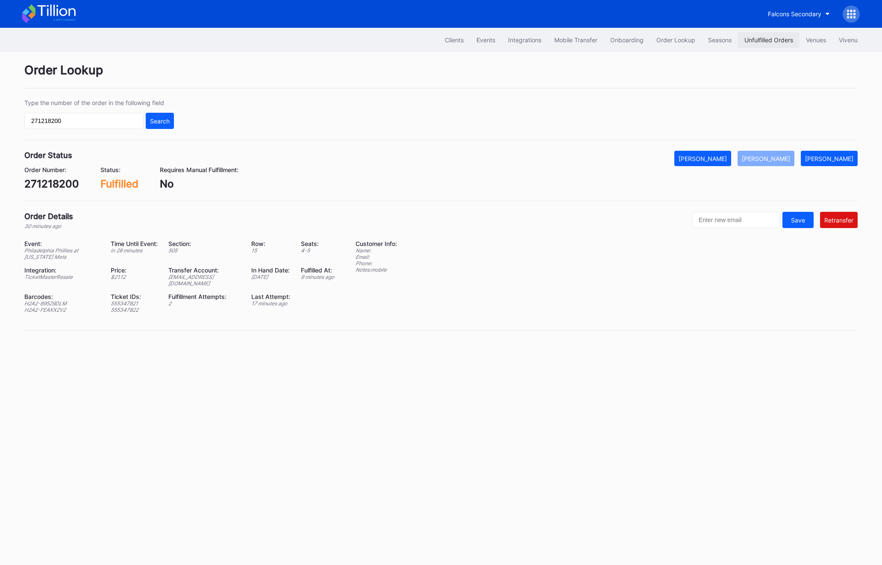
click at [773, 44] on div "Unfulfilled Orders" at bounding box center [769, 39] width 49 height 7
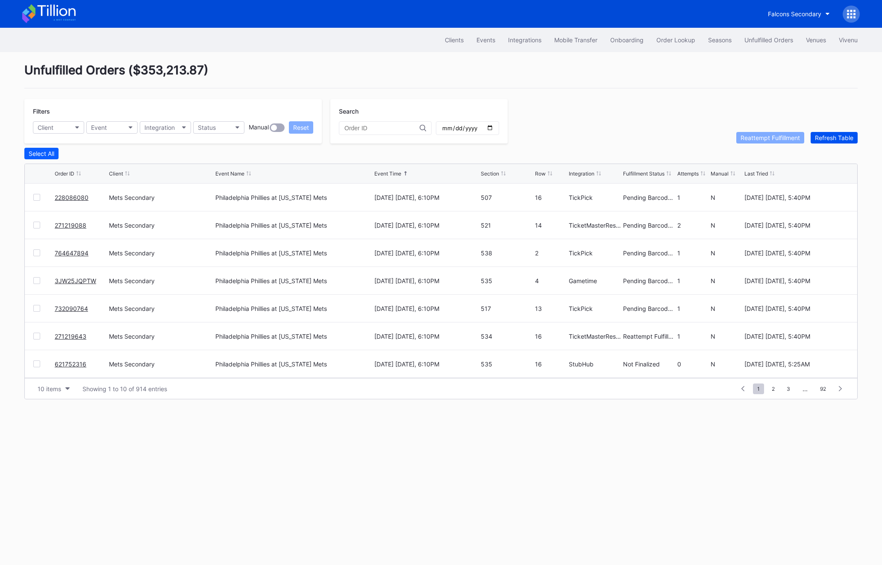
click at [843, 137] on div "Refresh Table" at bounding box center [834, 137] width 38 height 7
click at [843, 157] on div "Select All" at bounding box center [440, 154] width 833 height 12
click at [843, 140] on div "Refresh Table" at bounding box center [834, 137] width 38 height 7
click at [842, 140] on div "Refresh Table" at bounding box center [834, 137] width 38 height 7
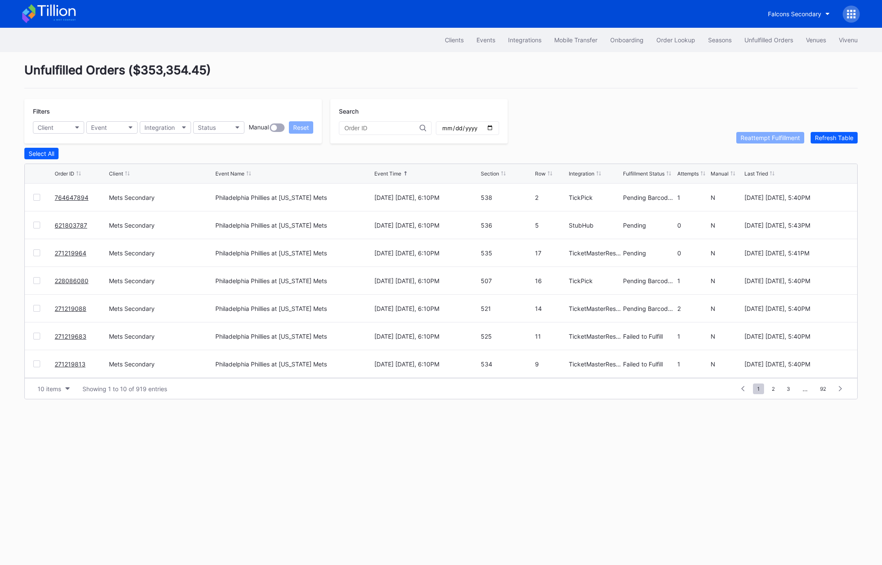
click at [842, 131] on div "Filters Client Event Integration Status Manual Reset Search Reattempt Fulfillme…" at bounding box center [440, 121] width 833 height 44
click at [837, 138] on div "Refresh Table" at bounding box center [834, 137] width 38 height 7
click at [36, 251] on div at bounding box center [36, 253] width 7 height 7
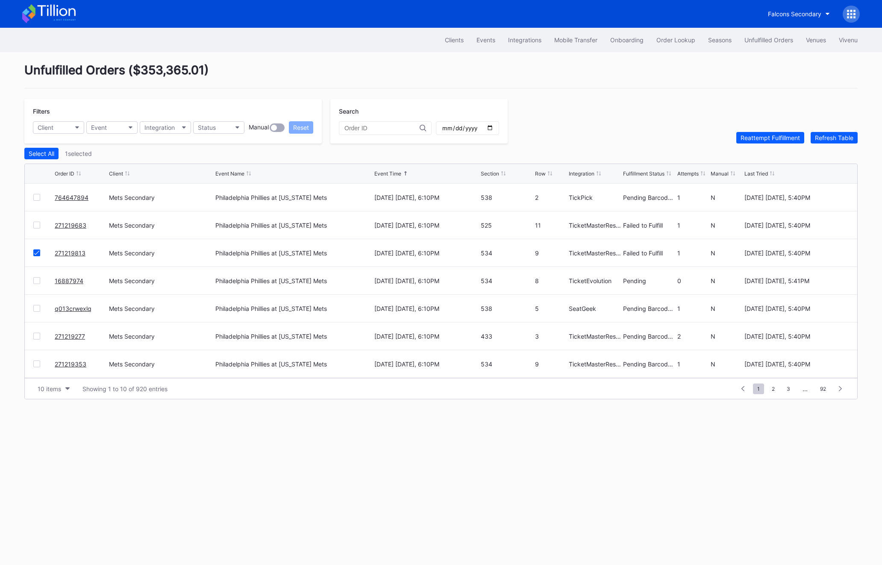
click at [38, 230] on div "271219683 Mets Secondary Philadelphia Phillies at New York Mets August 25 Monda…" at bounding box center [441, 226] width 833 height 28
click at [32, 222] on div "271219683 Mets Secondary Philadelphia Phillies at New York Mets August 25 Monda…" at bounding box center [441, 226] width 833 height 28
click at [35, 224] on div at bounding box center [36, 225] width 7 height 7
click at [757, 133] on button "Reattempt Fulfillment" at bounding box center [770, 138] width 68 height 12
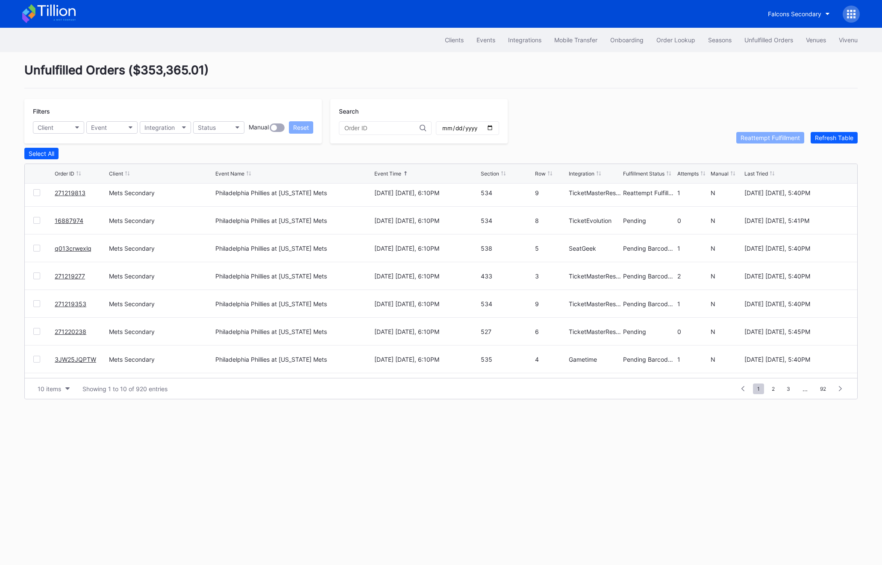
scroll to position [83, 0]
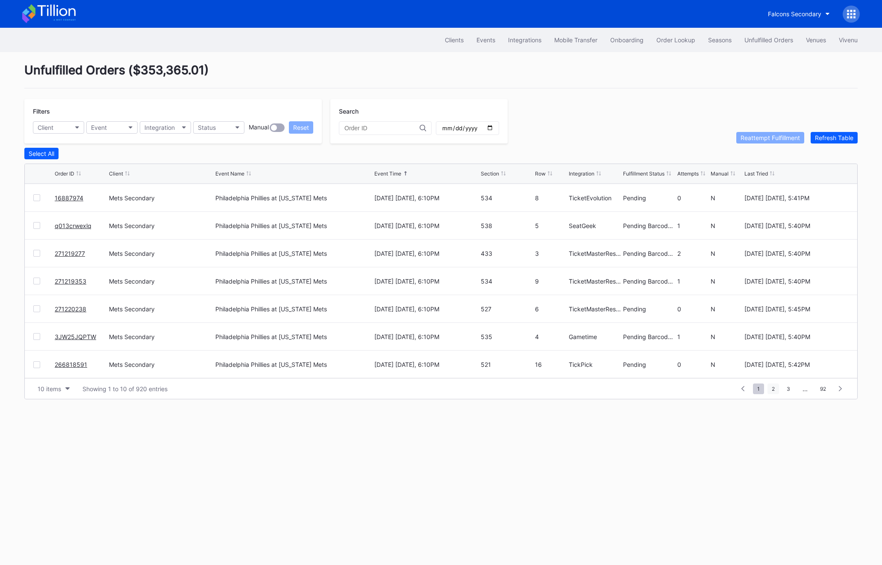
click at [775, 386] on span "2" at bounding box center [774, 389] width 12 height 11
click at [739, 391] on span "1" at bounding box center [743, 389] width 11 height 11
click at [847, 133] on button "Refresh Table" at bounding box center [834, 138] width 47 height 12
click at [833, 141] on button "Refresh Table" at bounding box center [834, 138] width 47 height 12
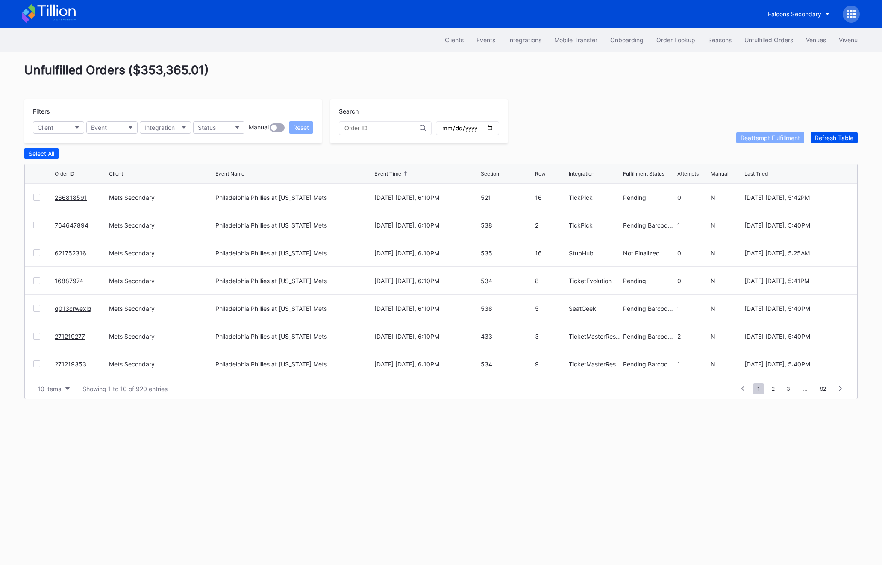
click at [833, 141] on button "Refresh Table" at bounding box center [834, 138] width 47 height 12
click at [215, 129] on div "Status" at bounding box center [207, 127] width 18 height 7
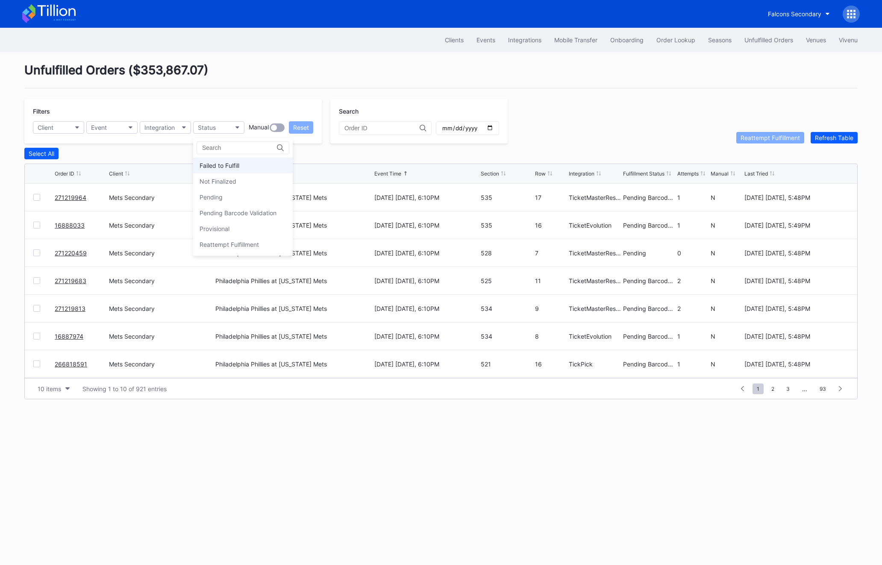
click at [222, 168] on div "Failed to Fulfill" at bounding box center [220, 165] width 40 height 7
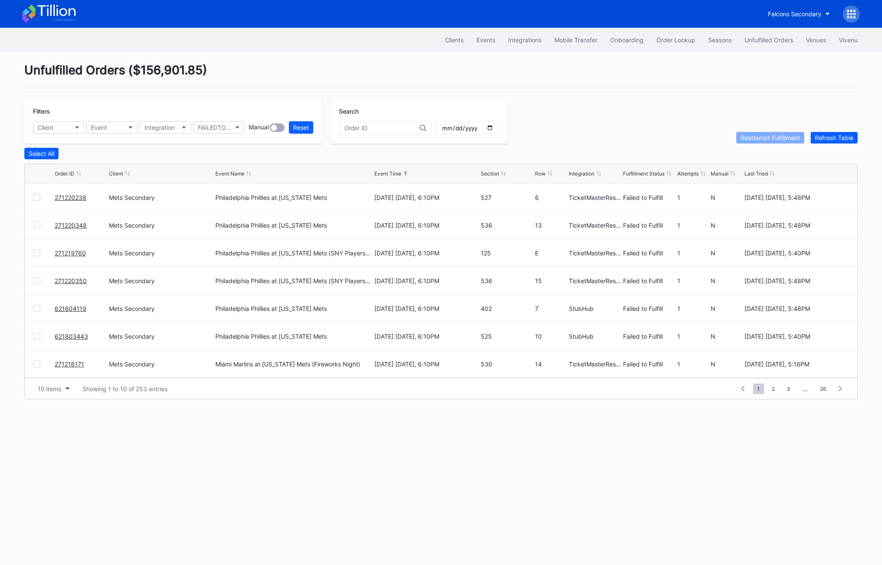
click at [38, 227] on div at bounding box center [36, 225] width 7 height 7
click at [39, 197] on div at bounding box center [36, 197] width 7 height 7
click at [744, 136] on div "Reattempt Fulfillment" at bounding box center [770, 137] width 59 height 7
click at [862, 134] on div "Unfulfilled Orders ( $156,882.65 ) Filters Client Event Integration FAILEDTOFUL…" at bounding box center [441, 231] width 855 height 358
click at [828, 135] on div "Refresh Table" at bounding box center [834, 137] width 38 height 7
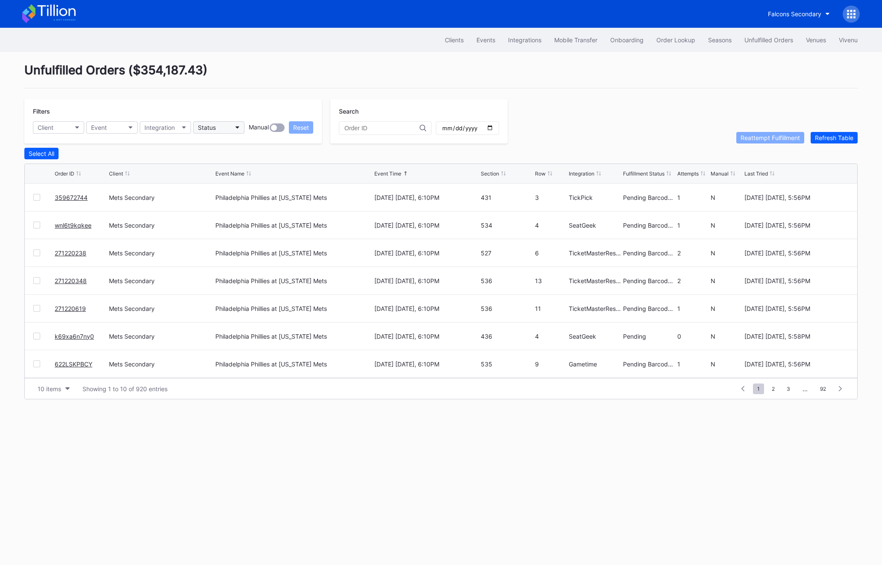
click at [211, 126] on div "Status" at bounding box center [207, 127] width 18 height 7
click at [208, 168] on div "Failed to Fulfill" at bounding box center [220, 165] width 40 height 7
click at [35, 227] on div at bounding box center [36, 225] width 7 height 7
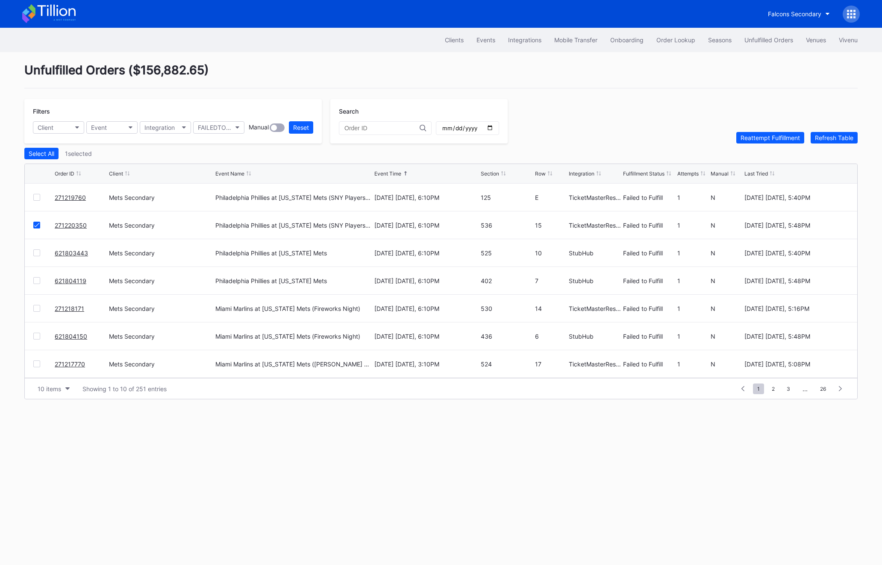
click at [37, 203] on div "271219760 Mets Secondary Philadelphia Phillies at New York Mets (SNY Players Pi…" at bounding box center [441, 198] width 833 height 28
click at [37, 199] on div at bounding box center [36, 197] width 7 height 7
click at [767, 139] on div "Reattempt Fulfillment" at bounding box center [770, 137] width 59 height 7
click at [843, 138] on div "Refresh Table" at bounding box center [834, 137] width 38 height 7
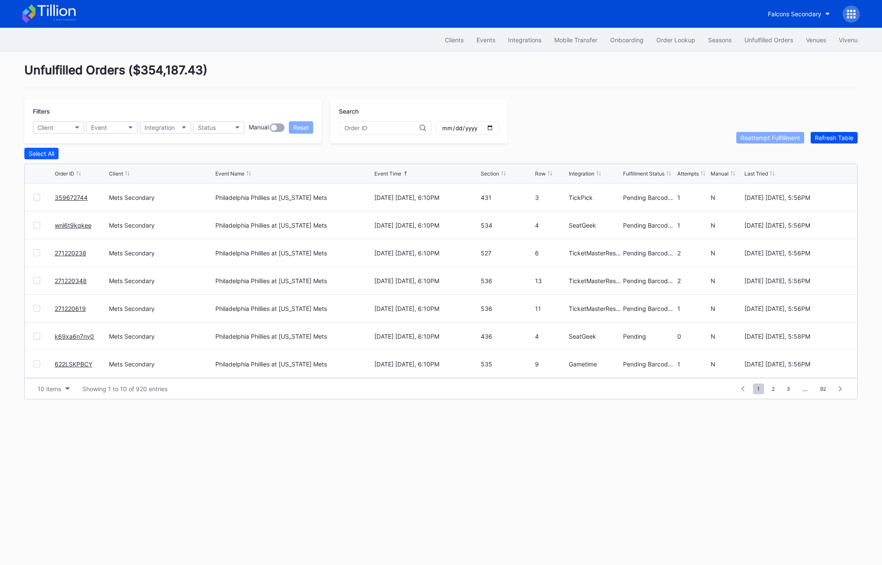
click at [843, 138] on div "Refresh Table" at bounding box center [834, 137] width 38 height 7
click at [838, 139] on div "Refresh Table" at bounding box center [834, 137] width 38 height 7
click at [35, 253] on div at bounding box center [36, 253] width 7 height 7
click at [750, 141] on button "Reattempt Fulfillment" at bounding box center [770, 138] width 68 height 12
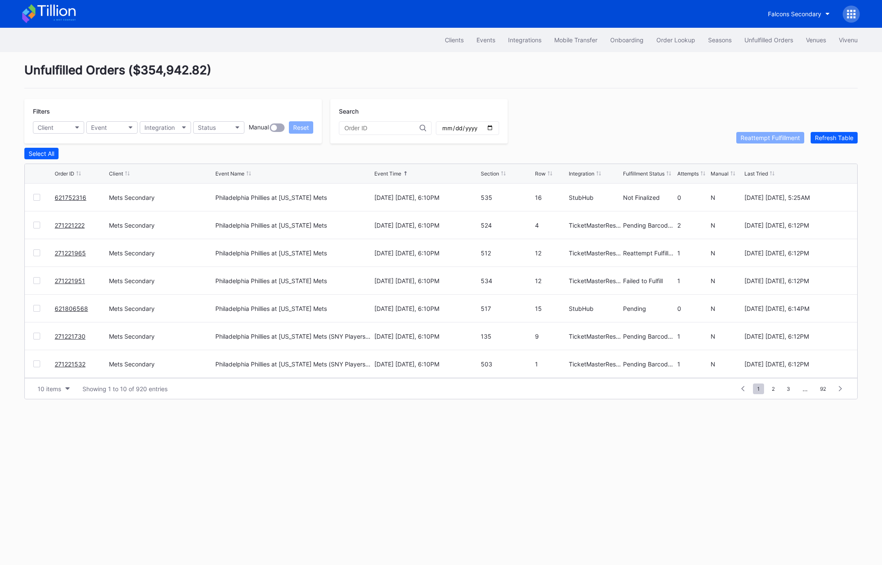
click at [41, 280] on div at bounding box center [43, 280] width 21 height 7
click at [33, 280] on div at bounding box center [36, 280] width 7 height 7
click at [762, 135] on div "Reattempt Fulfillment" at bounding box center [770, 137] width 59 height 7
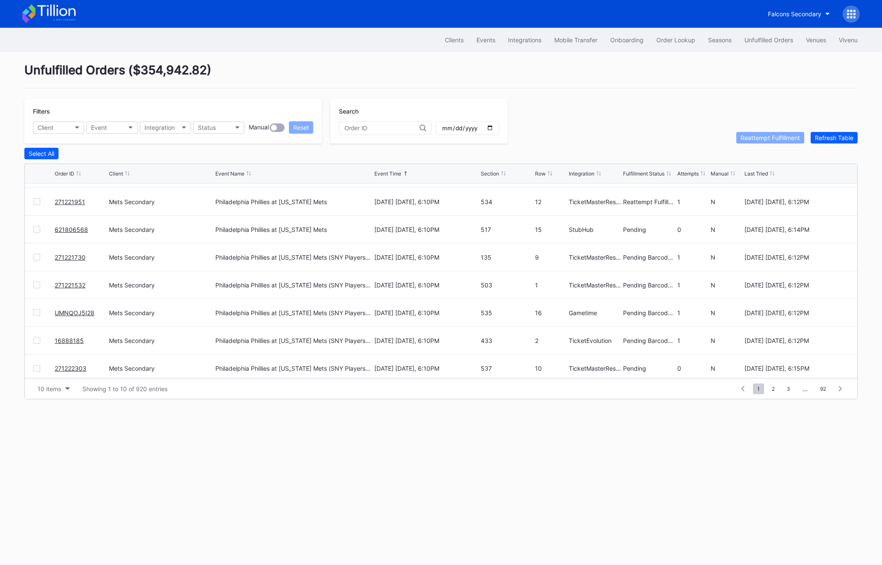
click at [832, 131] on div "Filters Client Event Integration Status Manual Reset Search Reattempt Fulfillme…" at bounding box center [440, 121] width 833 height 44
click at [829, 133] on button "Refresh Table" at bounding box center [834, 138] width 47 height 12
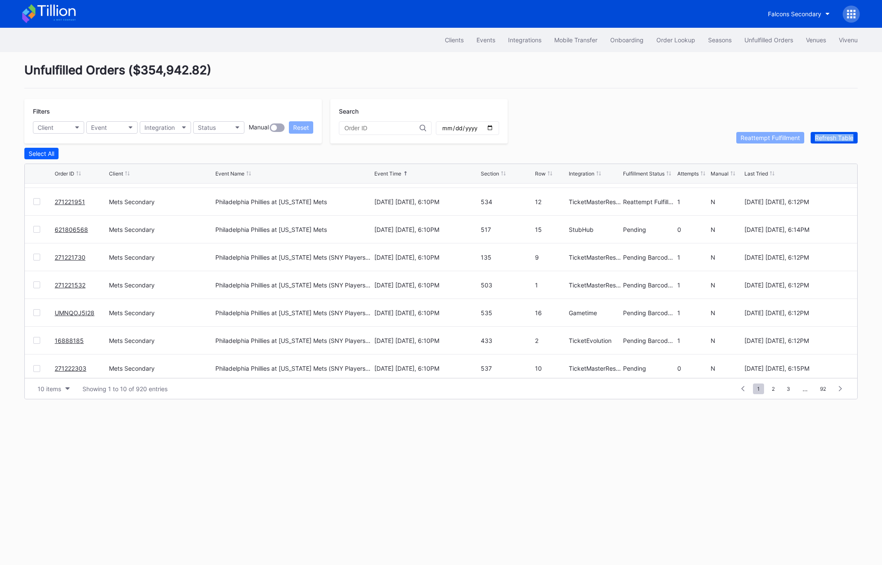
click at [829, 133] on button "Refresh Table" at bounding box center [834, 138] width 47 height 12
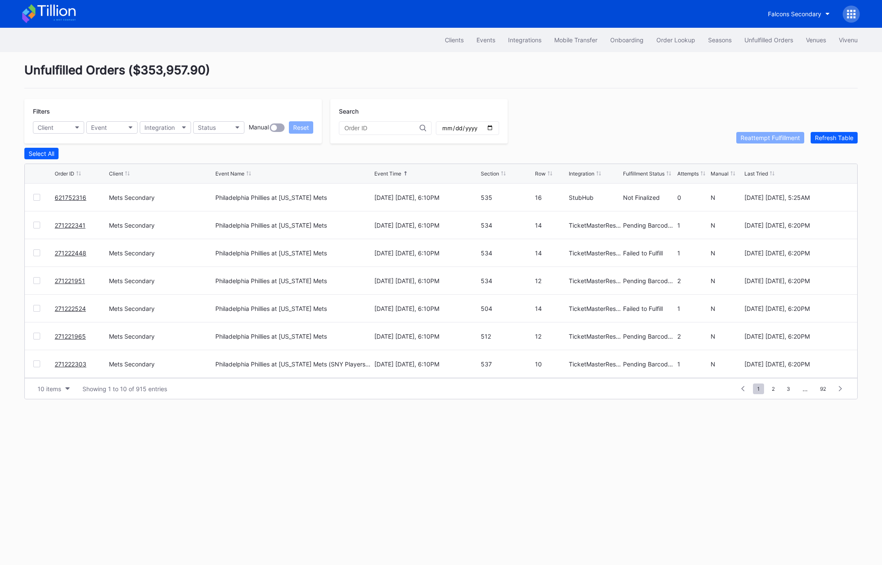
click at [37, 253] on div at bounding box center [36, 253] width 7 height 7
click at [37, 309] on div at bounding box center [36, 308] width 7 height 7
click at [741, 124] on div "Filters Client Event Integration Status Manual Reset Search Reattempt Fulfillme…" at bounding box center [440, 121] width 833 height 44
click at [741, 134] on div "Reattempt Fulfillment" at bounding box center [770, 137] width 59 height 7
click at [831, 141] on button "Refresh Table" at bounding box center [834, 138] width 47 height 12
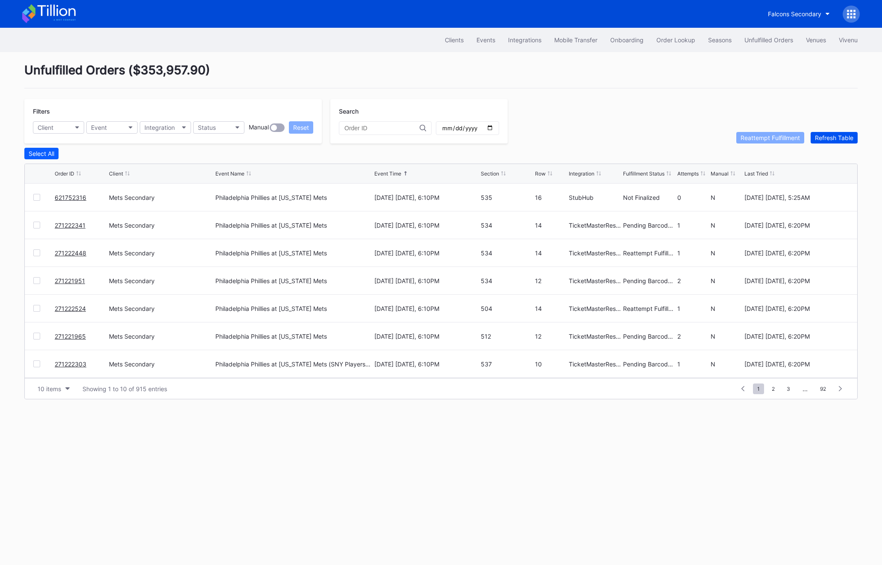
click at [831, 141] on button "Refresh Table" at bounding box center [834, 138] width 47 height 12
click at [363, 125] on input "text" at bounding box center [382, 128] width 75 height 7
paste input "621804119"
type input "621804119"
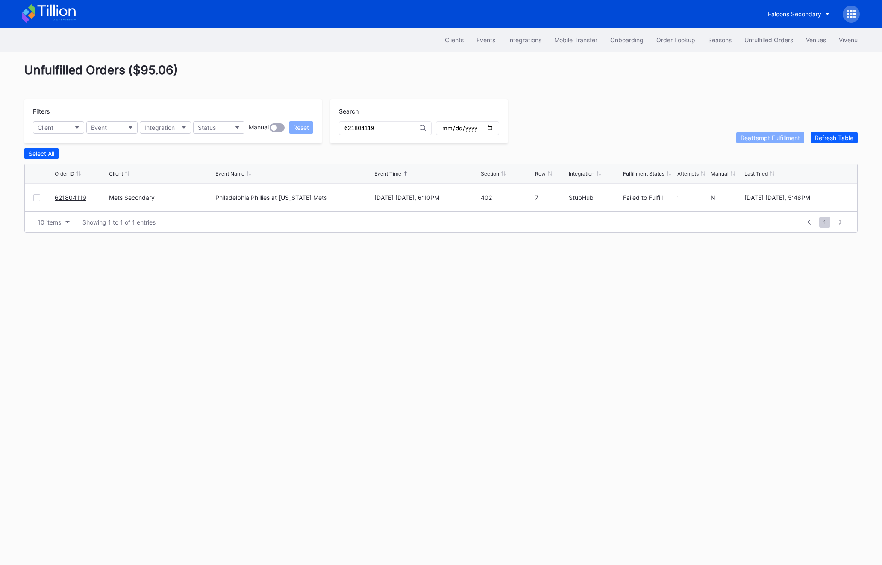
click at [43, 199] on div at bounding box center [43, 197] width 21 height 7
click at [38, 199] on div at bounding box center [36, 197] width 7 height 7
click at [777, 143] on div "Unfulfilled Orders ( $95.06 ) Filters Client Event Integration Status Manual Re…" at bounding box center [441, 147] width 855 height 191
click at [774, 137] on div "Reattempt Fulfillment" at bounding box center [770, 137] width 59 height 7
click at [778, 38] on div "Unfulfilled Orders" at bounding box center [769, 39] width 49 height 7
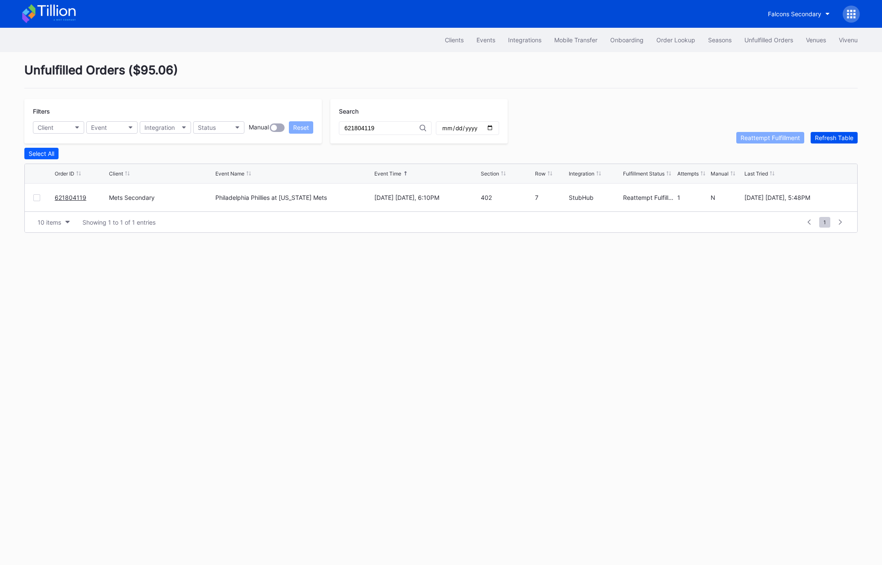
click at [846, 135] on div "Refresh Table" at bounding box center [834, 137] width 38 height 7
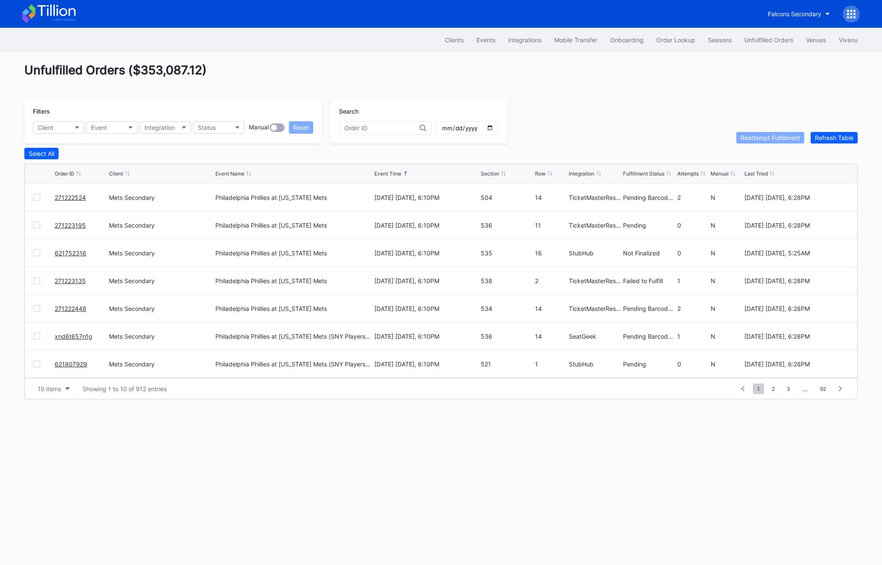
click at [39, 280] on div at bounding box center [36, 280] width 7 height 7
click at [772, 142] on button "Reattempt Fulfillment" at bounding box center [770, 138] width 68 height 12
click at [36, 365] on div at bounding box center [36, 365] width 7 height 7
click at [764, 135] on div "Reattempt Fulfillment" at bounding box center [770, 137] width 59 height 7
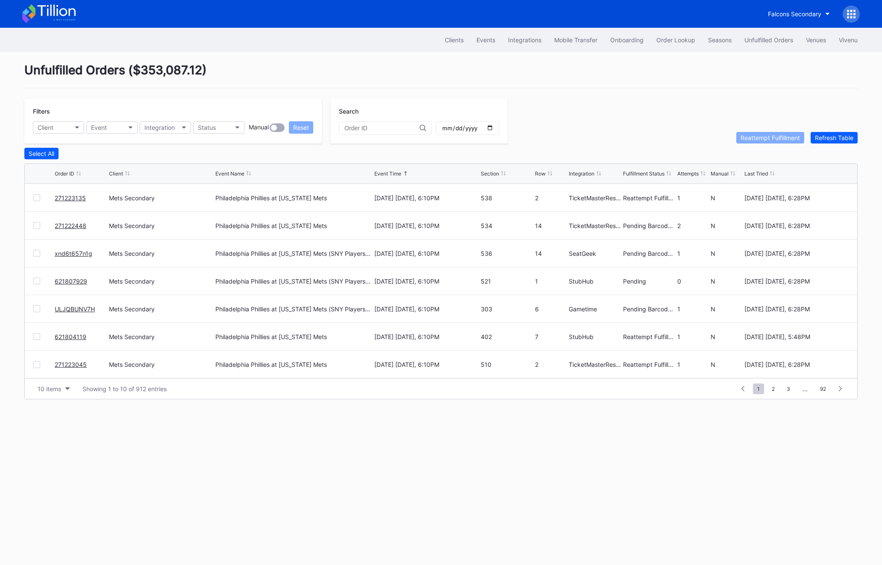
scroll to position [0, 0]
click at [827, 138] on div "Refresh Table" at bounding box center [834, 137] width 38 height 7
click at [37, 225] on div at bounding box center [36, 225] width 7 height 7
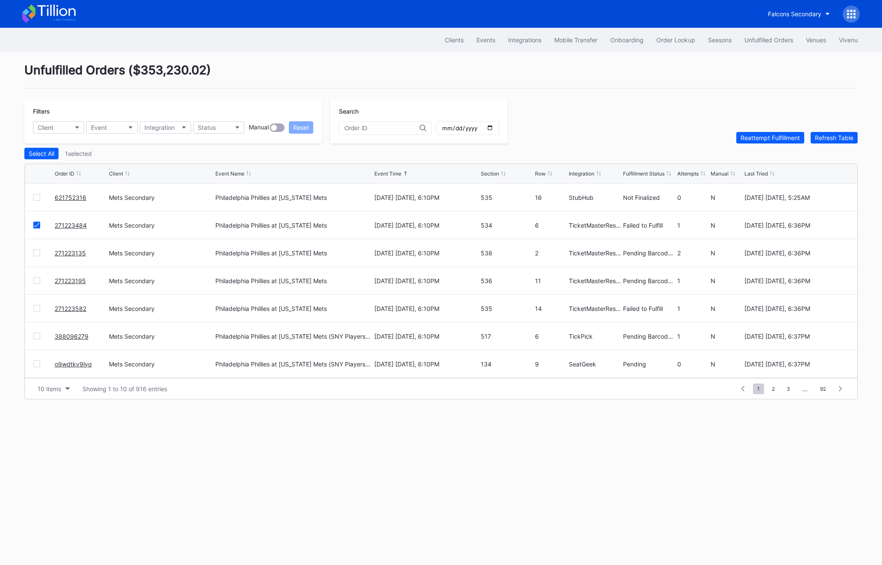
click at [768, 130] on div "Filters Client Event Integration Status Manual Reset Search Reattempt Fulfillme…" at bounding box center [440, 121] width 833 height 44
click at [768, 134] on div "Reattempt Fulfillment" at bounding box center [770, 137] width 59 height 7
click at [40, 308] on div at bounding box center [36, 308] width 7 height 7
click at [757, 148] on div "Select All 1 selected" at bounding box center [440, 154] width 833 height 12
click at [757, 145] on div "Unfulfilled Orders ( $353,230.02 ) Filters Client Event Integration Status Manu…" at bounding box center [441, 231] width 855 height 358
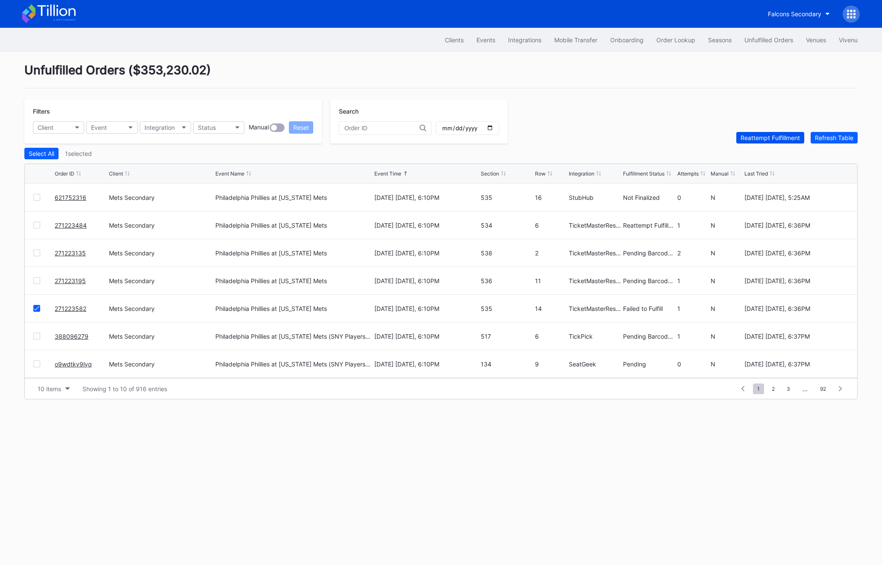
click at [754, 139] on div "Reattempt Fulfillment" at bounding box center [770, 137] width 59 height 7
click at [206, 128] on div "Status" at bounding box center [207, 127] width 18 height 7
click at [222, 163] on div "Failed to Fulfill" at bounding box center [220, 165] width 40 height 7
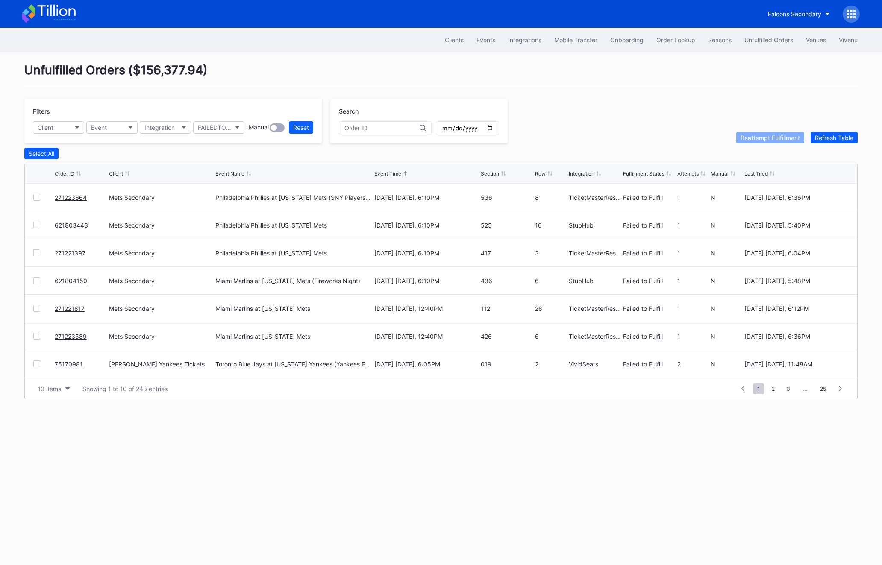
click at [831, 143] on div "Unfulfilled Orders ( $156,377.94 ) Filters Client Event Integration FAILEDTOFUL…" at bounding box center [441, 231] width 855 height 358
click at [830, 138] on div "Refresh Table" at bounding box center [834, 137] width 38 height 7
click at [38, 252] on div at bounding box center [36, 253] width 7 height 7
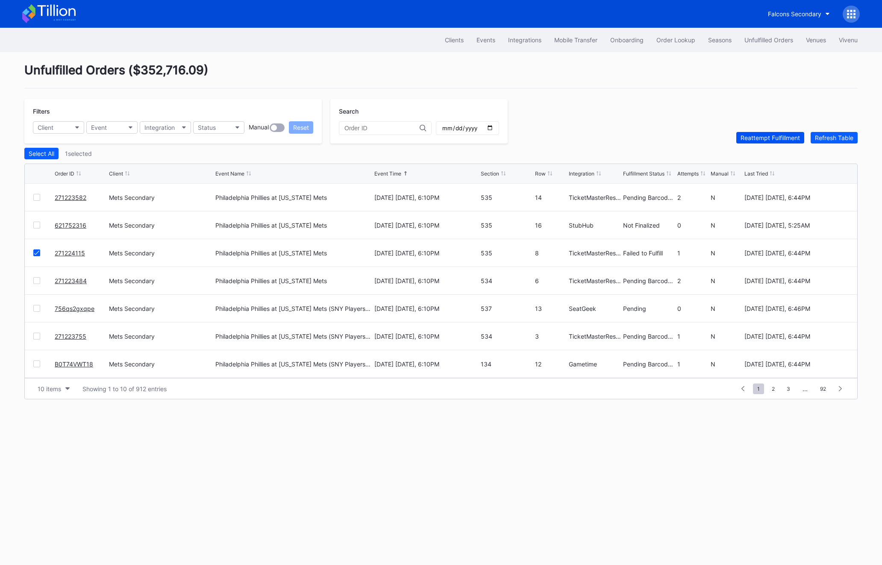
click at [745, 141] on div "Reattempt Fulfillment" at bounding box center [770, 137] width 59 height 7
click at [830, 140] on div "Refresh Table" at bounding box center [834, 137] width 38 height 7
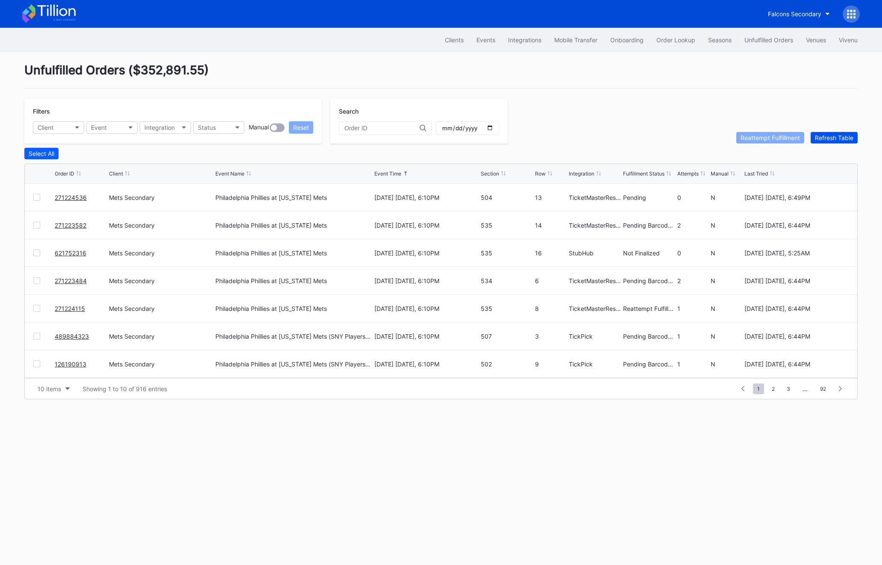
click at [830, 140] on div "Refresh Table" at bounding box center [834, 137] width 38 height 7
click at [833, 137] on div "Refresh Table" at bounding box center [834, 137] width 38 height 7
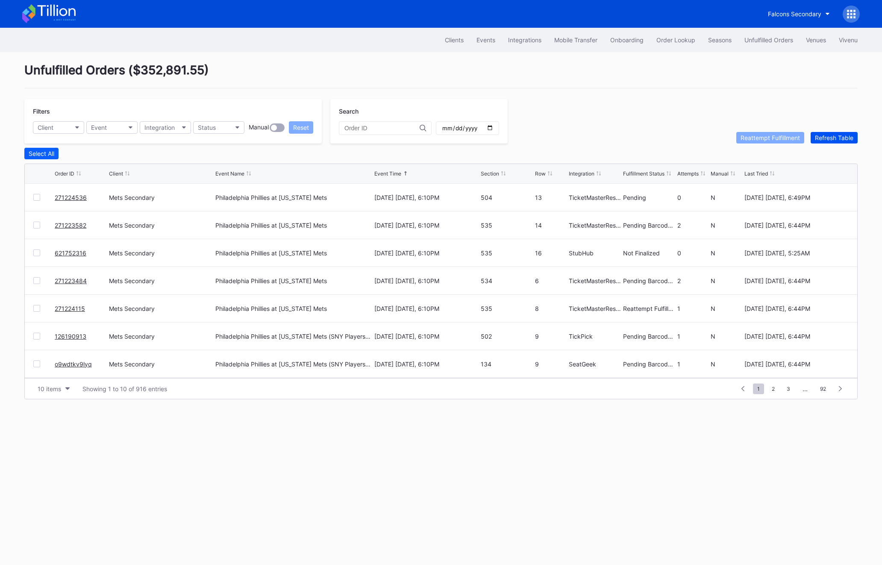
click at [833, 137] on div "Refresh Table" at bounding box center [834, 137] width 38 height 7
click at [68, 224] on link "271224115" at bounding box center [70, 225] width 30 height 7
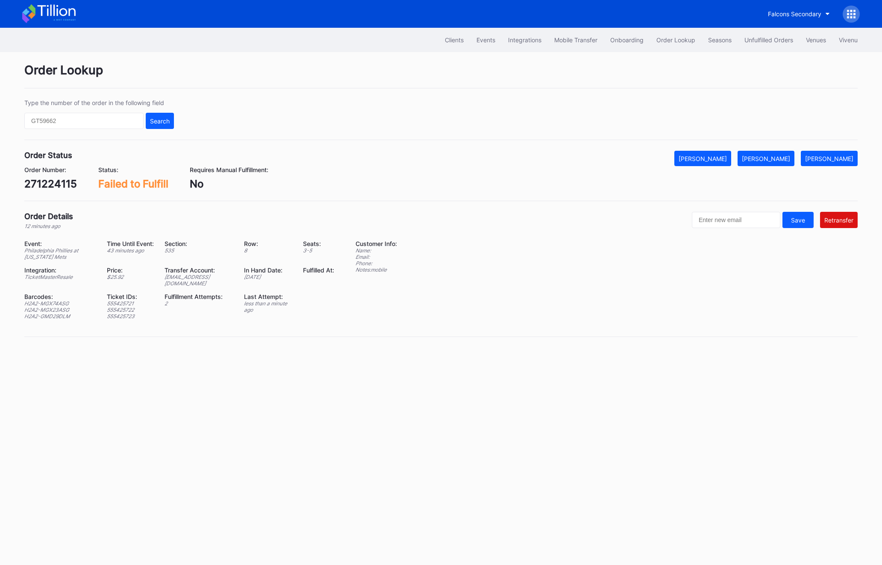
click at [53, 183] on div "271224115" at bounding box center [50, 184] width 53 height 12
copy div "271224115"
click at [763, 44] on button "Unfulfilled Orders" at bounding box center [769, 40] width 62 height 16
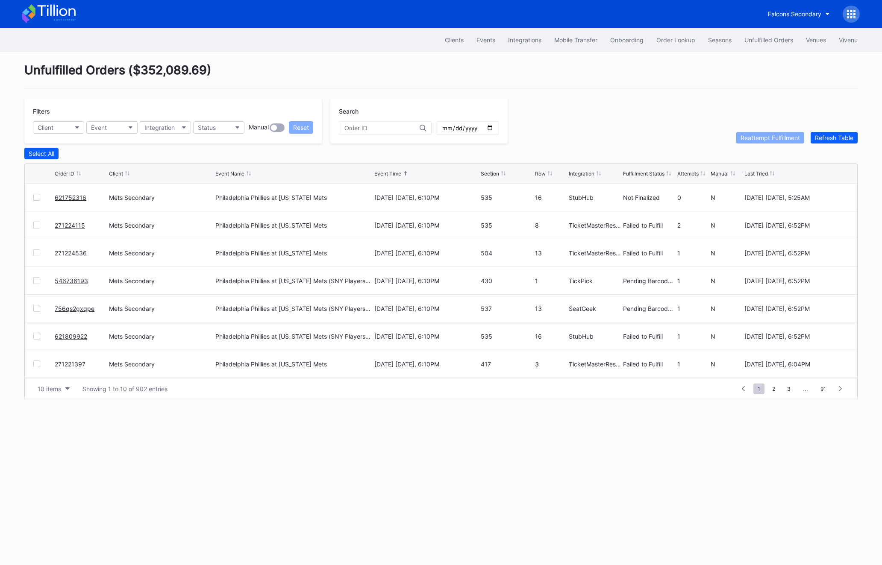
click at [35, 254] on div at bounding box center [36, 253] width 7 height 7
click at [35, 222] on div at bounding box center [36, 225] width 7 height 7
click at [770, 136] on div "Reattempt Fulfillment" at bounding box center [770, 137] width 59 height 7
click at [830, 133] on button "Refresh Table" at bounding box center [834, 138] width 47 height 12
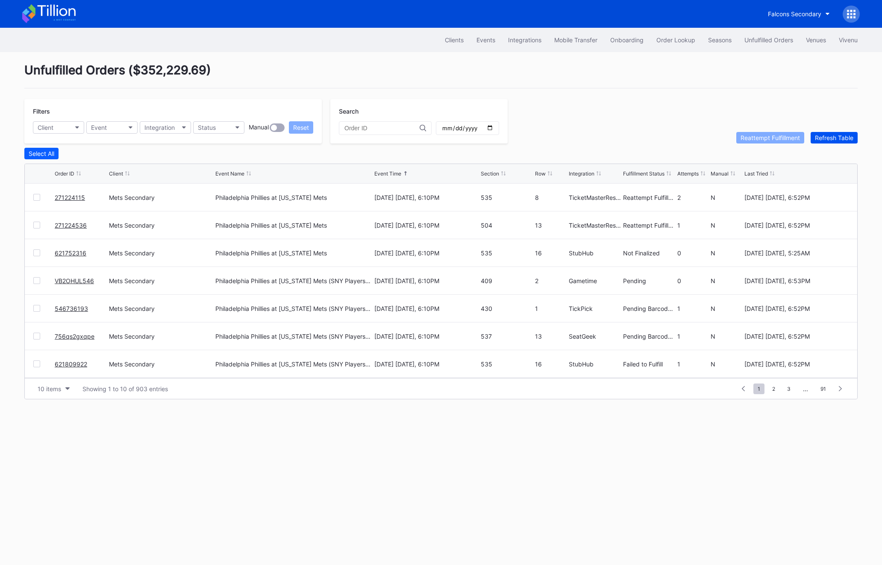
click at [830, 133] on button "Refresh Table" at bounding box center [834, 138] width 47 height 12
click at [673, 44] on button "Order Lookup" at bounding box center [676, 40] width 52 height 16
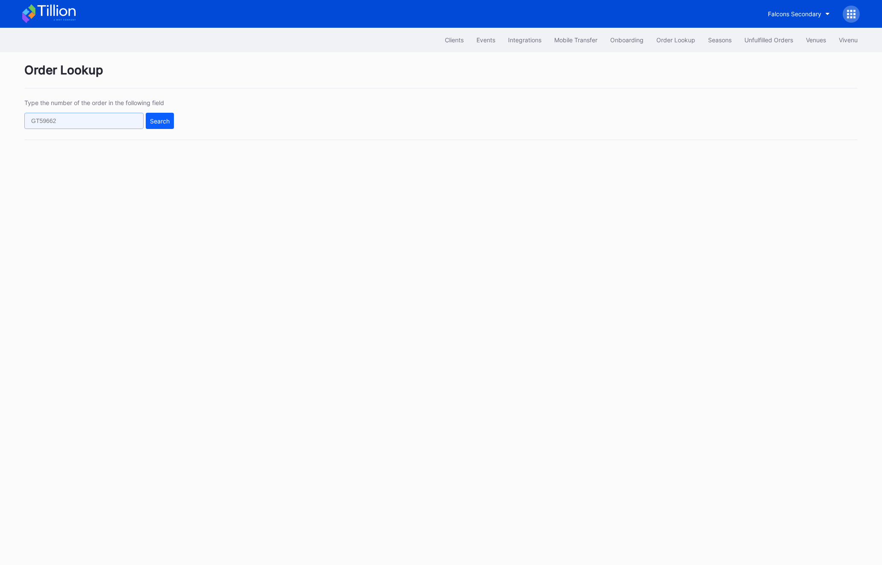
click at [86, 125] on input "text" at bounding box center [83, 121] width 119 height 16
paste input "271224536"
click at [153, 127] on button "Search" at bounding box center [160, 121] width 28 height 16
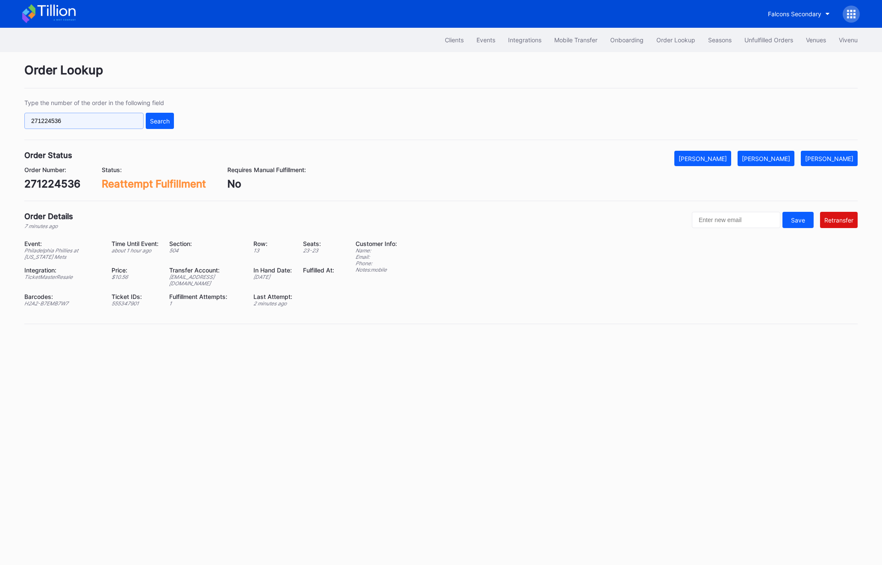
click at [118, 116] on input "271224536" at bounding box center [83, 121] width 119 height 16
paste input "617635822"
type input "617635822"
click at [155, 116] on button "Search" at bounding box center [160, 121] width 28 height 16
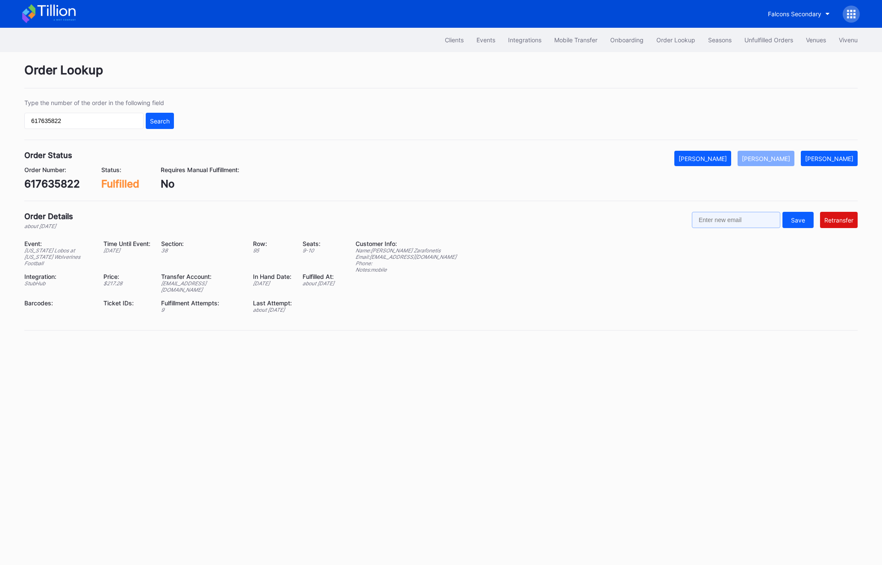
click at [740, 215] on input "text" at bounding box center [736, 220] width 88 height 16
paste input "szarafonetis@gmail.com"
type input "szarafonetis@gmail.com"
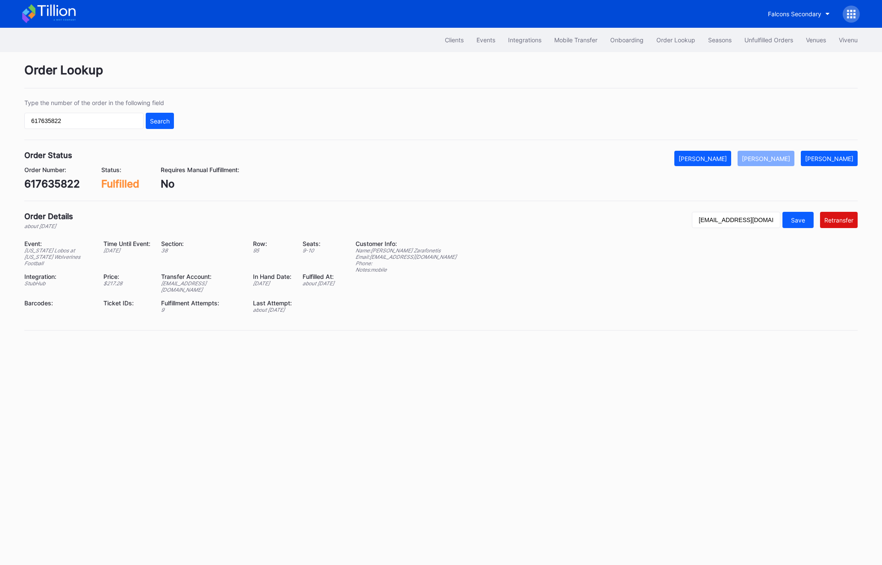
click at [847, 229] on div "szarafonetis@gmail.com Save Retransfer" at bounding box center [775, 221] width 166 height 18
click at [846, 224] on div "Retransfer" at bounding box center [839, 220] width 29 height 7
click at [755, 44] on button "Unfulfilled Orders" at bounding box center [769, 40] width 62 height 16
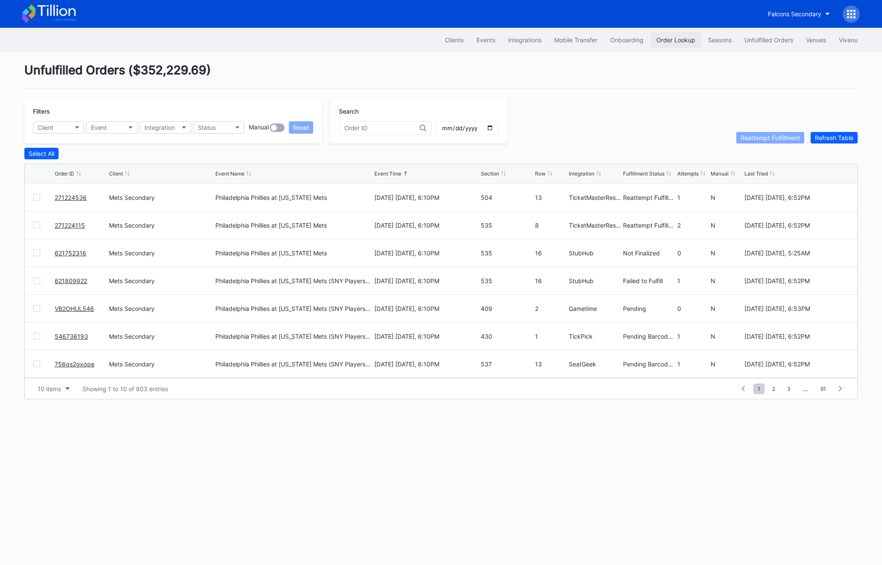
click at [663, 44] on button "Order Lookup" at bounding box center [676, 40] width 52 height 16
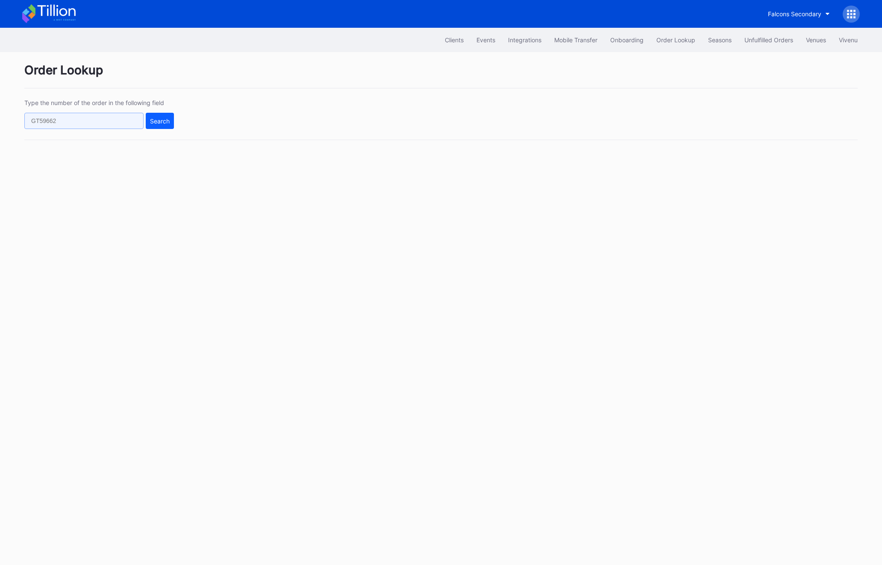
click at [99, 113] on input "text" at bounding box center [83, 121] width 119 height 16
paste input "271224536"
type input "271224536"
click at [144, 122] on div "271224536 Search" at bounding box center [99, 121] width 150 height 16
click at [152, 120] on div "Search" at bounding box center [160, 121] width 20 height 7
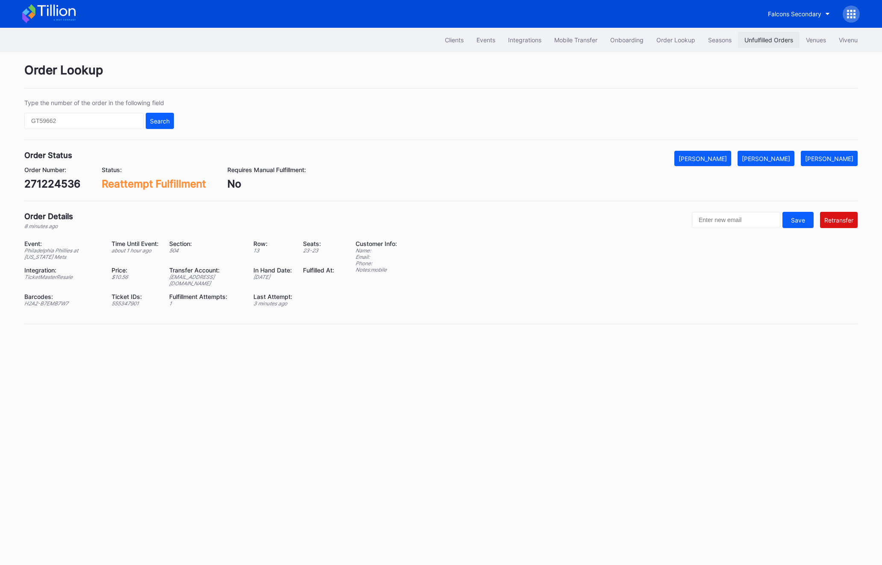
click at [780, 45] on button "Unfulfilled Orders" at bounding box center [769, 40] width 62 height 16
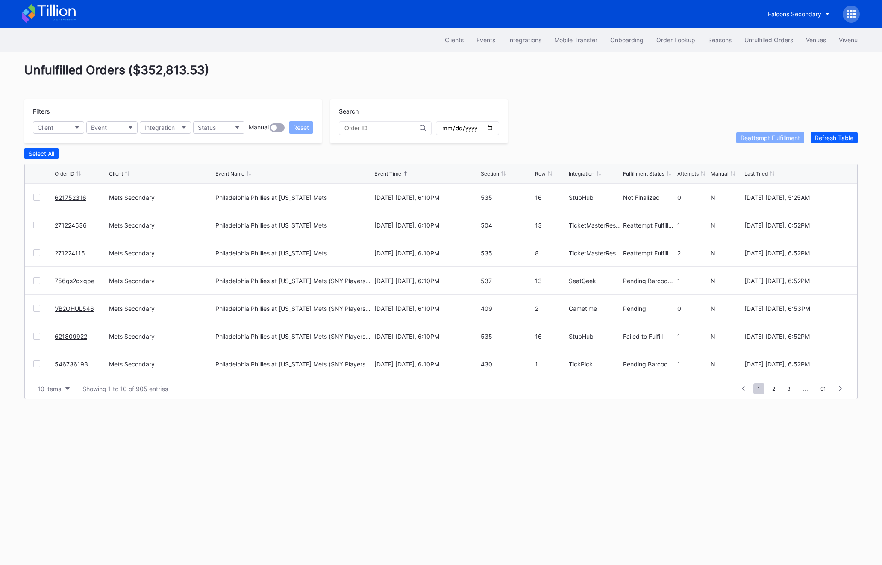
click at [830, 129] on div "Filters Client Event Integration Status Manual Reset Search Reattempt Fulfillme…" at bounding box center [440, 121] width 833 height 44
click at [830, 134] on div "Refresh Table" at bounding box center [834, 137] width 38 height 7
click at [833, 138] on div "Refresh Table" at bounding box center [834, 137] width 38 height 7
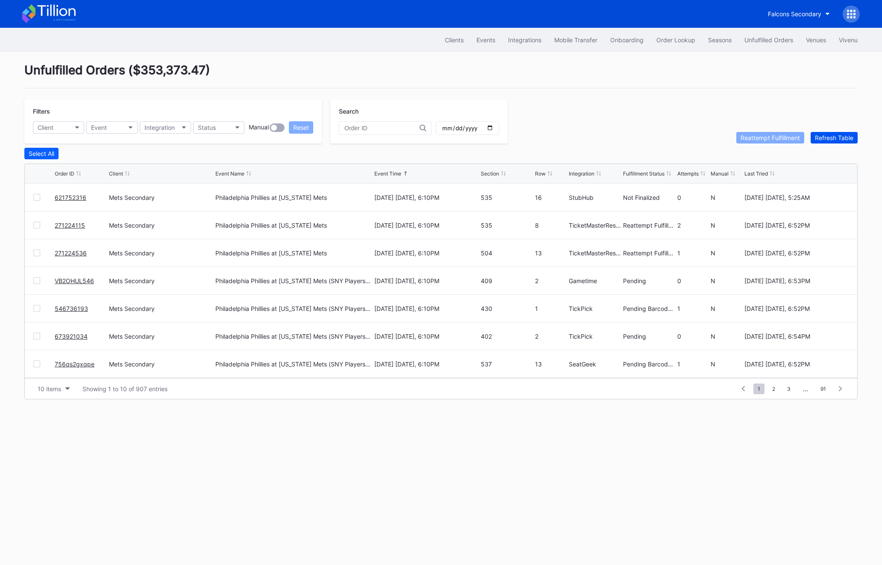
click at [833, 135] on div "Refresh Table" at bounding box center [834, 137] width 38 height 7
click at [38, 223] on div at bounding box center [36, 225] width 7 height 7
click at [778, 137] on div "Reattempt Fulfillment" at bounding box center [770, 137] width 59 height 7
click at [845, 140] on div "Refresh Table" at bounding box center [834, 137] width 38 height 7
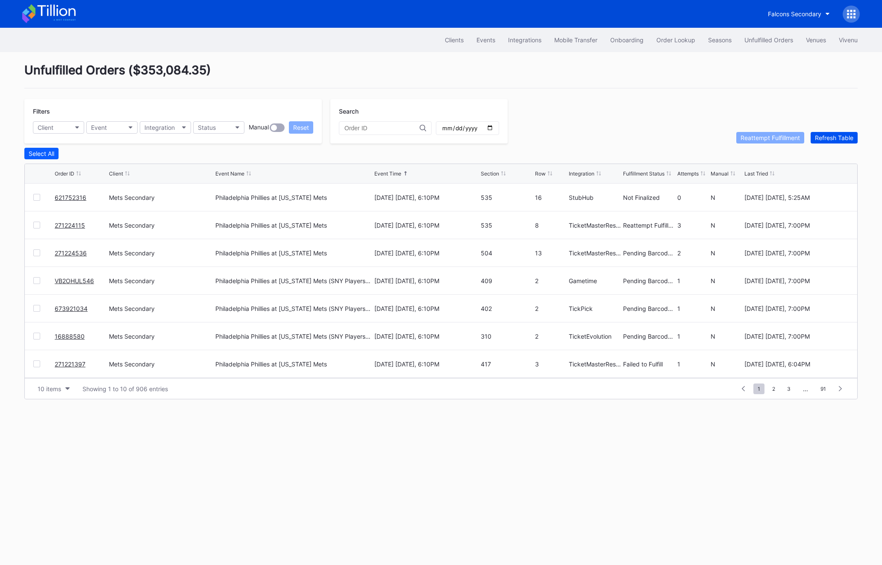
click at [845, 140] on div "Refresh Table" at bounding box center [834, 137] width 38 height 7
click at [832, 137] on div "Refresh Table" at bounding box center [834, 137] width 38 height 7
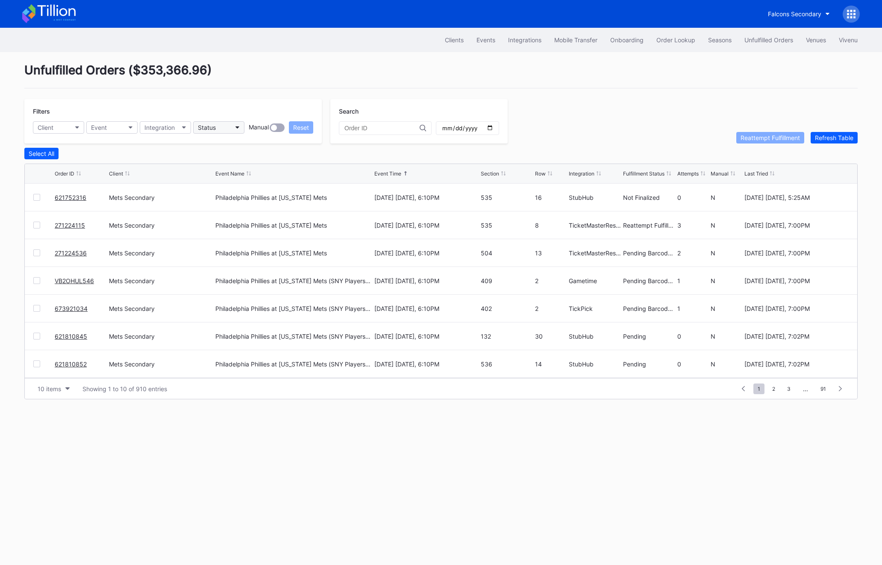
click at [221, 127] on button "Status" at bounding box center [218, 127] width 51 height 12
click at [221, 168] on div "Failed to Fulfill" at bounding box center [220, 165] width 40 height 7
click at [212, 130] on div "Status" at bounding box center [207, 127] width 18 height 7
click at [217, 168] on div "Failed to Fulfill" at bounding box center [220, 165] width 40 height 7
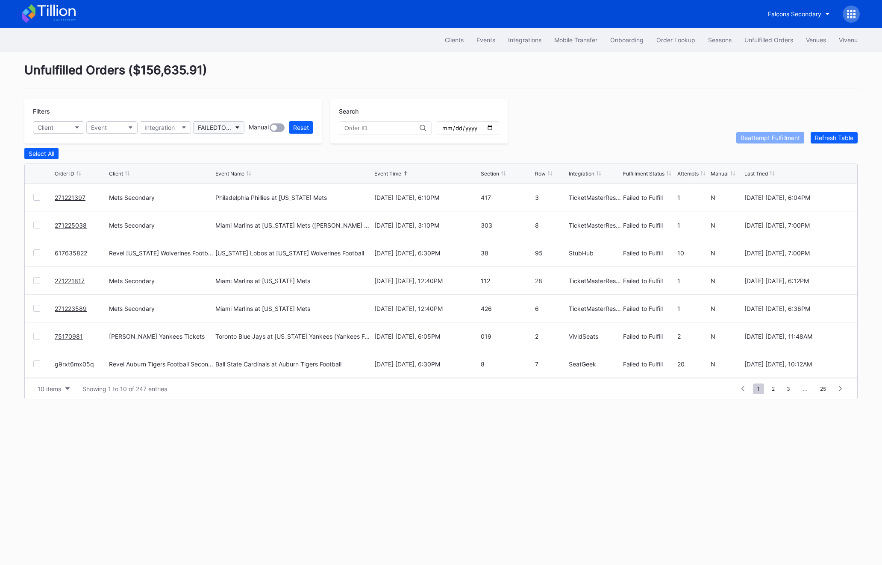
click at [202, 126] on div "FAILEDTOFULFILL" at bounding box center [214, 127] width 33 height 7
click at [229, 248] on div "Reattempt Fulfillment" at bounding box center [229, 244] width 59 height 7
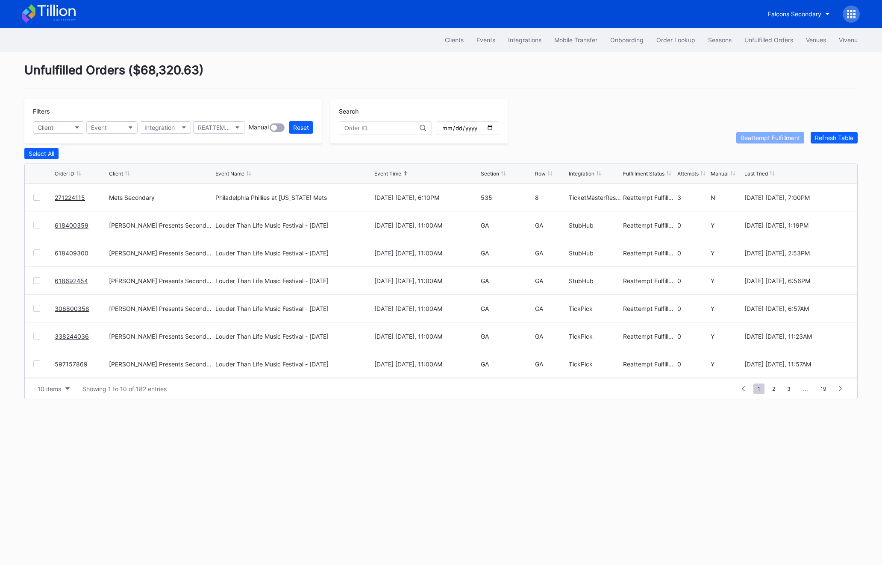
click at [839, 128] on div "Filters Client Event Integration REATTEMPT_FULFILLMENT Manual Reset Search Reat…" at bounding box center [440, 121] width 833 height 44
click at [839, 137] on div "Refresh Table" at bounding box center [834, 137] width 38 height 7
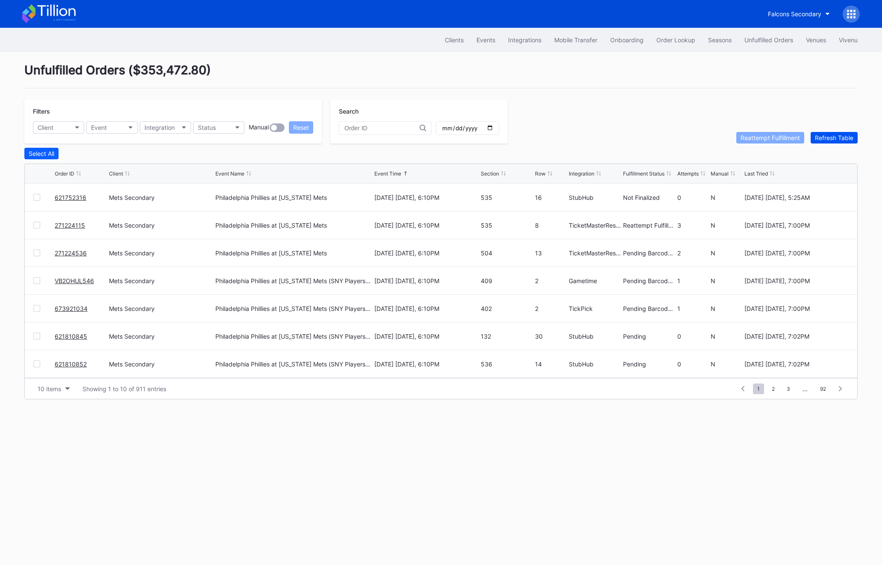
click at [839, 137] on div "Refresh Table" at bounding box center [834, 137] width 38 height 7
click at [33, 223] on div at bounding box center [43, 225] width 21 height 7
click at [38, 227] on div at bounding box center [36, 225] width 7 height 7
click at [74, 228] on div "271224115" at bounding box center [81, 225] width 52 height 27
click at [74, 222] on link "271224115" at bounding box center [70, 225] width 30 height 7
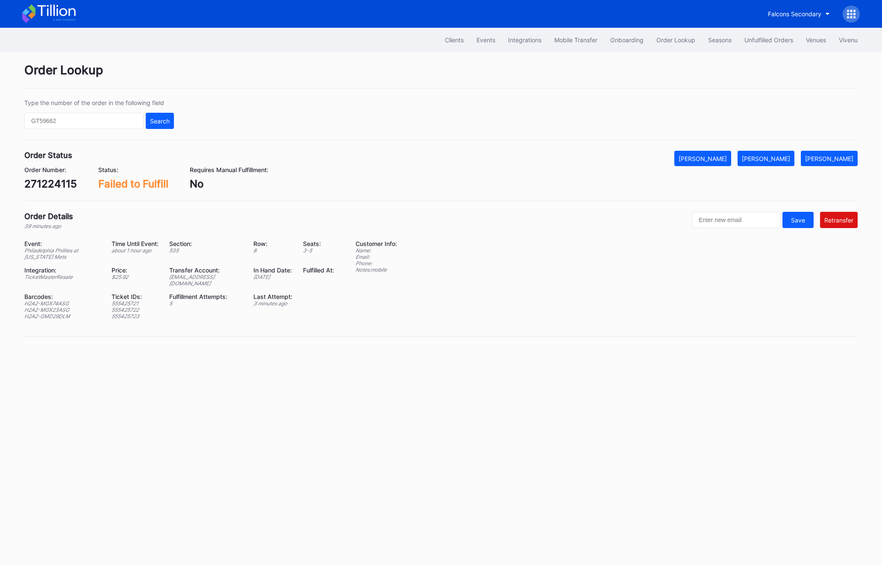
click at [787, 167] on div "Order Number: 271224115 Status: Failed to Fulfill Requires Manual Fulfillment: …" at bounding box center [440, 178] width 833 height 24
click at [786, 165] on button "[PERSON_NAME]" at bounding box center [766, 158] width 57 height 15
